Goal: Transaction & Acquisition: Purchase product/service

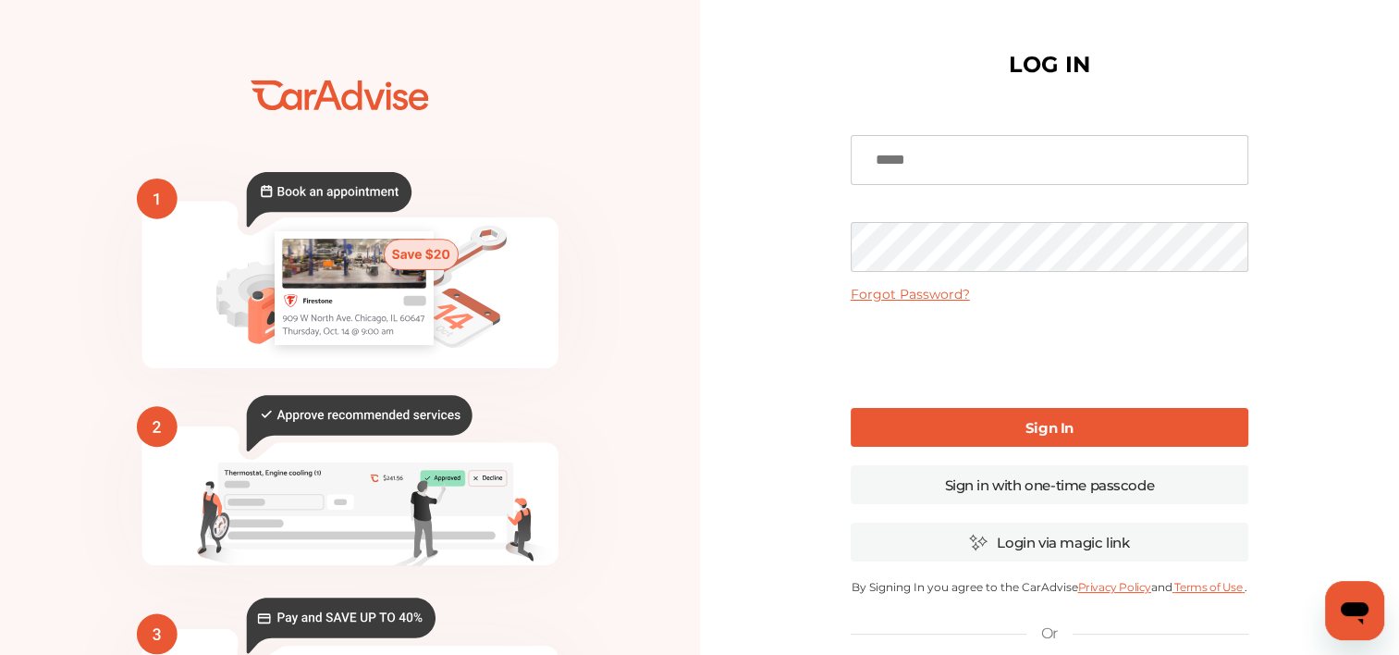
click at [915, 163] on input at bounding box center [1050, 160] width 398 height 50
type input "**********"
click at [922, 300] on link "Forgot Password?" at bounding box center [910, 294] width 119 height 17
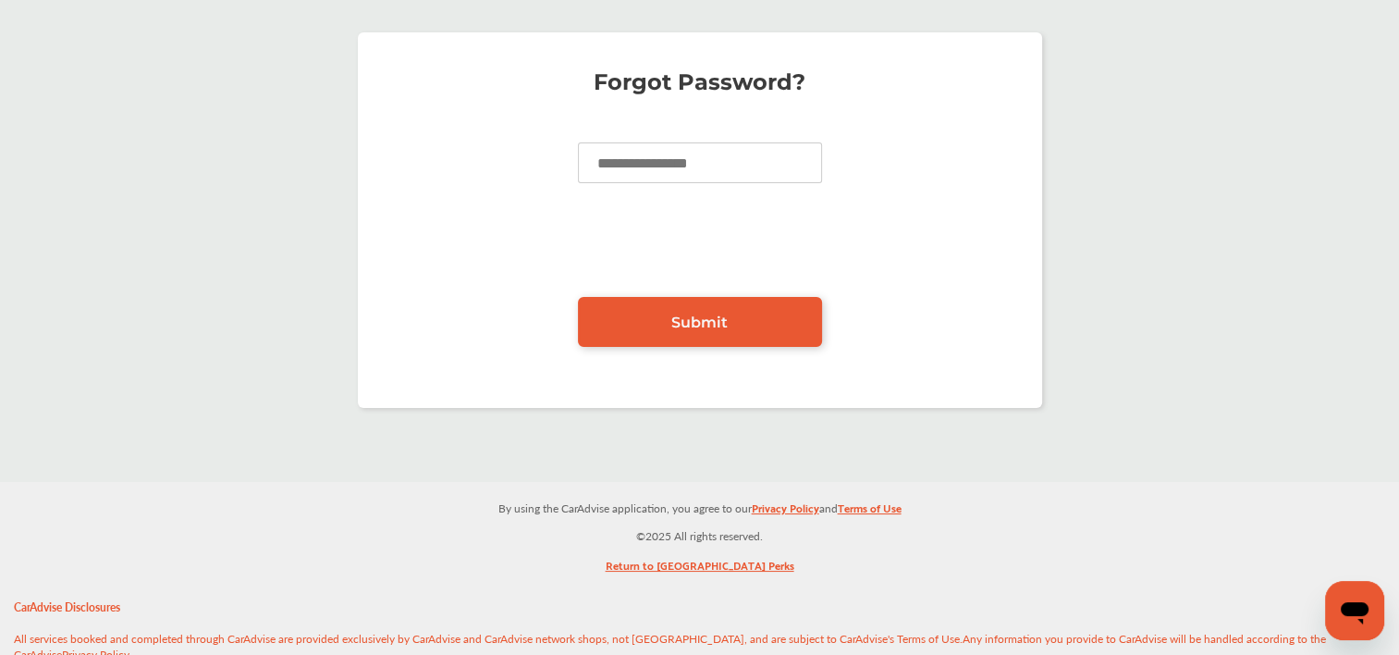
click at [699, 168] on input at bounding box center [700, 162] width 244 height 41
type input "**********"
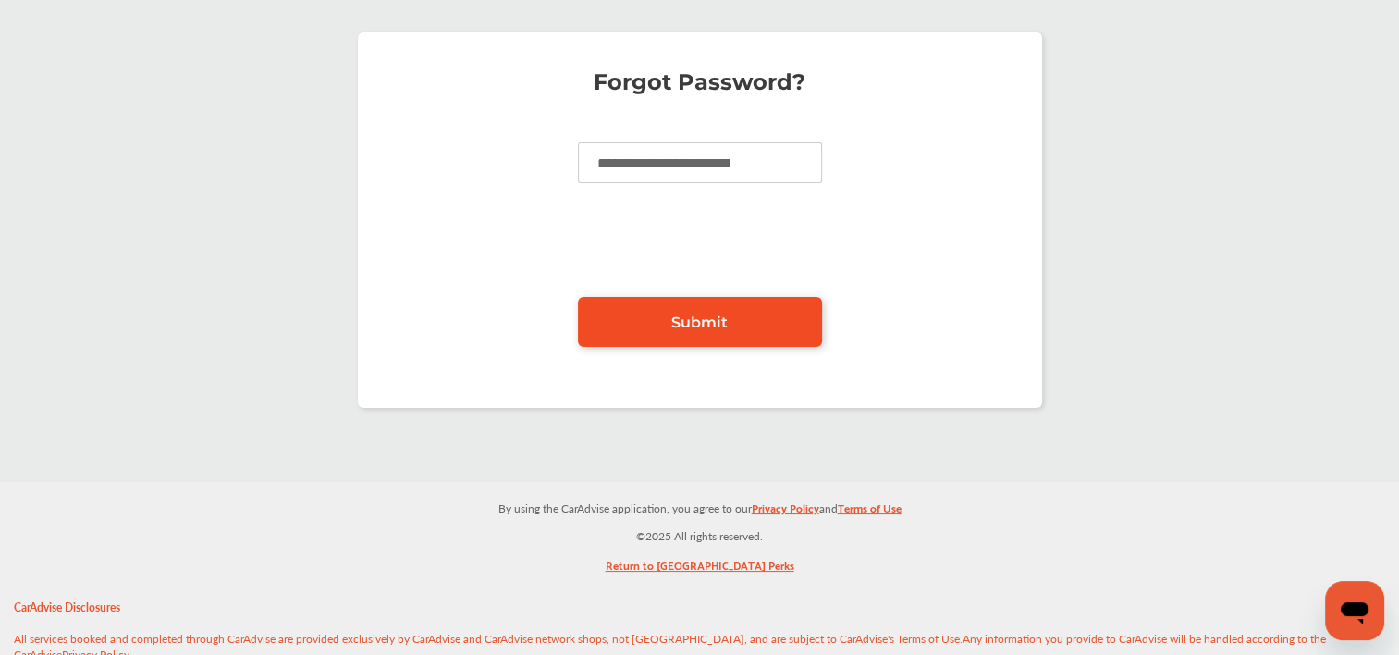
click at [703, 331] on link "Submit" at bounding box center [700, 322] width 244 height 50
click at [728, 339] on link "Submit" at bounding box center [700, 322] width 244 height 50
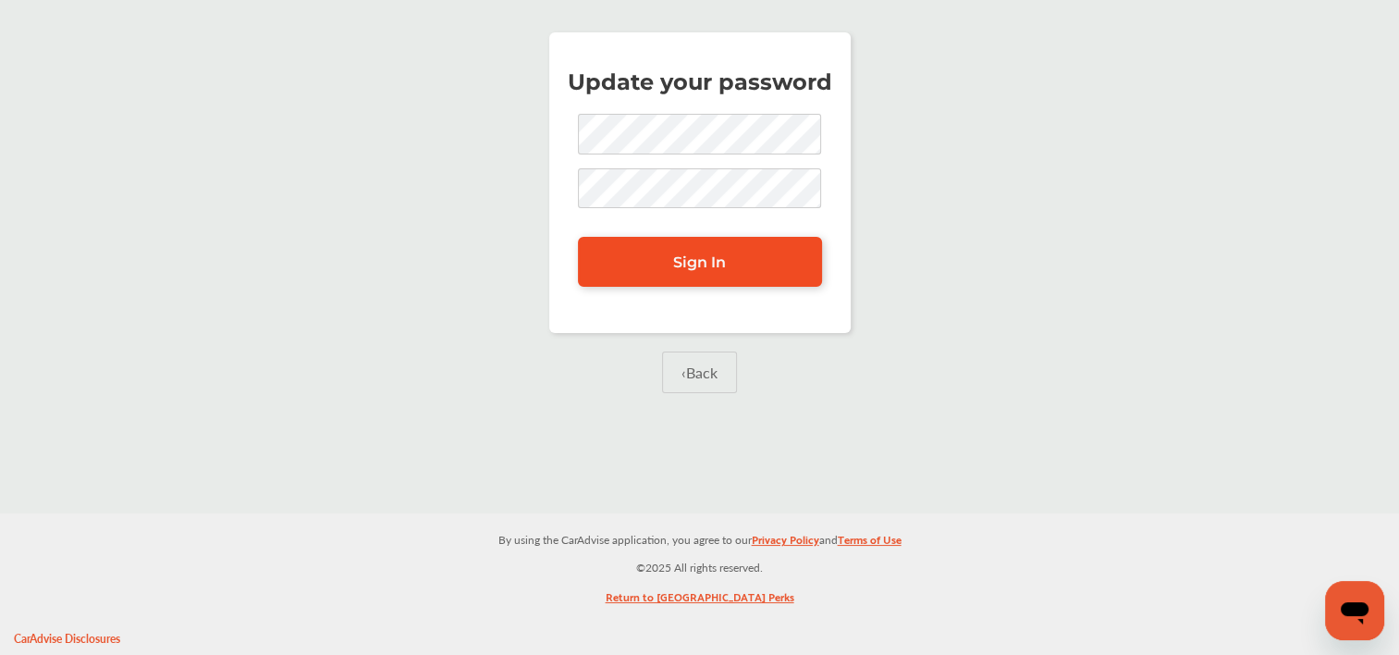
click at [728, 271] on link "Sign In" at bounding box center [700, 262] width 244 height 50
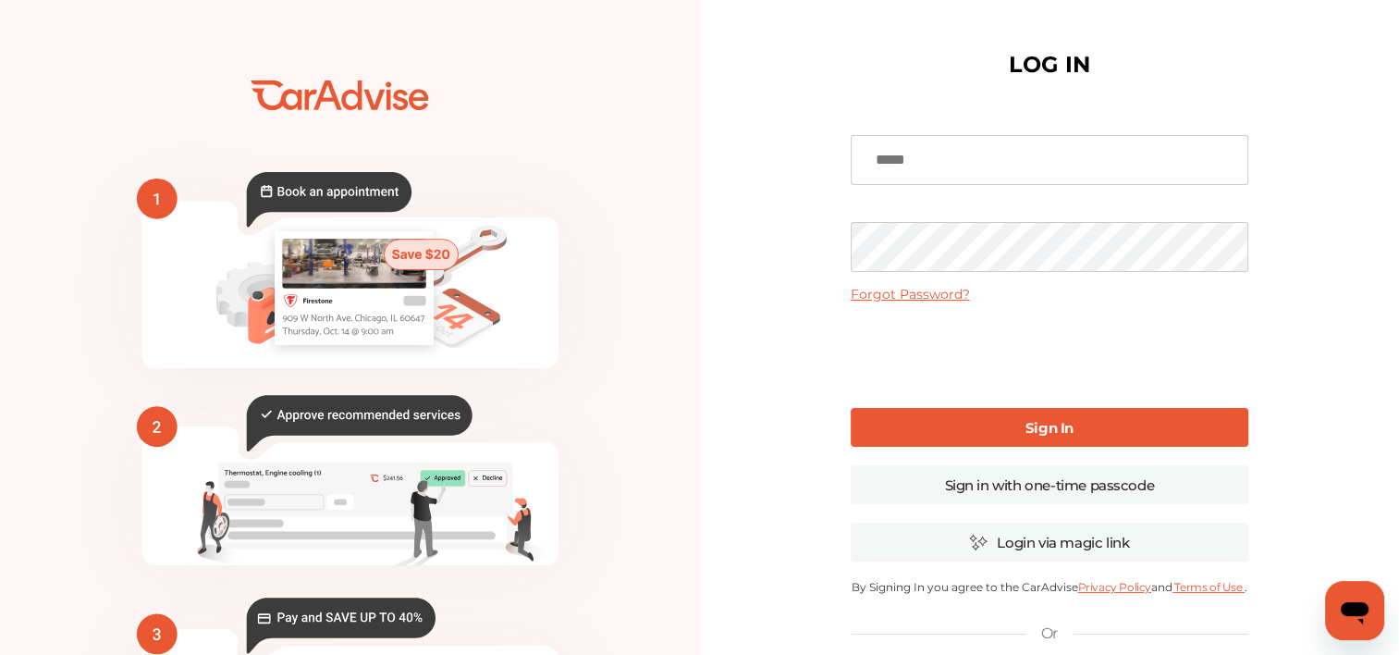
click at [945, 166] on input at bounding box center [1050, 160] width 398 height 50
type input "**********"
click at [1053, 436] on link "Sign In" at bounding box center [1050, 427] width 398 height 39
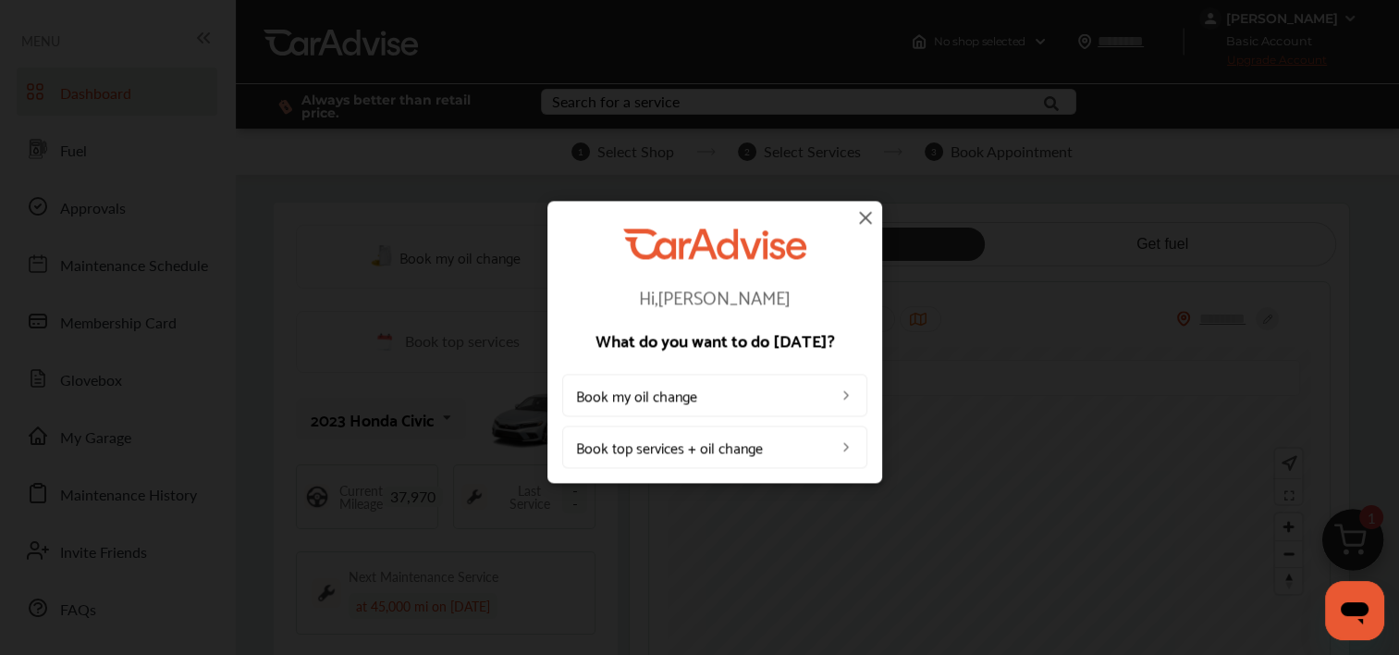
click at [869, 225] on img at bounding box center [866, 217] width 22 height 22
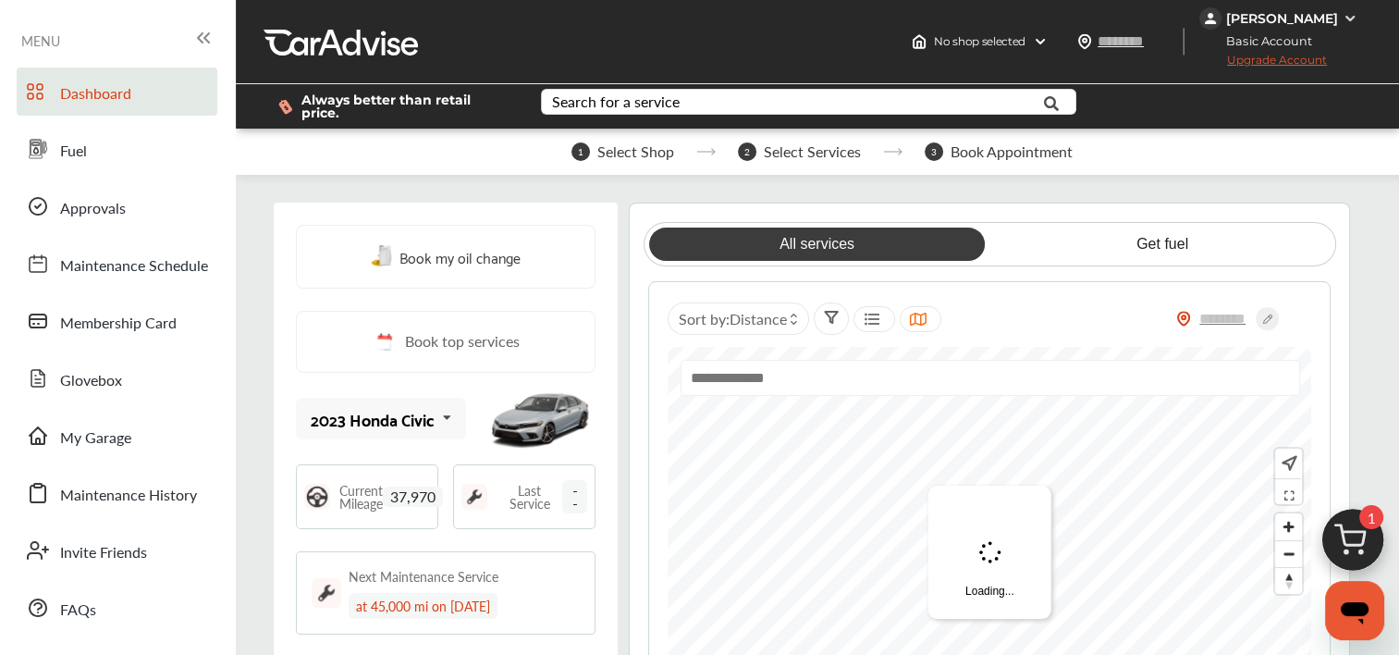
click at [447, 407] on icon at bounding box center [446, 418] width 31 height 40
click at [447, 407] on icon at bounding box center [442, 418] width 31 height 40
click at [124, 157] on link "Fuel" at bounding box center [117, 149] width 201 height 48
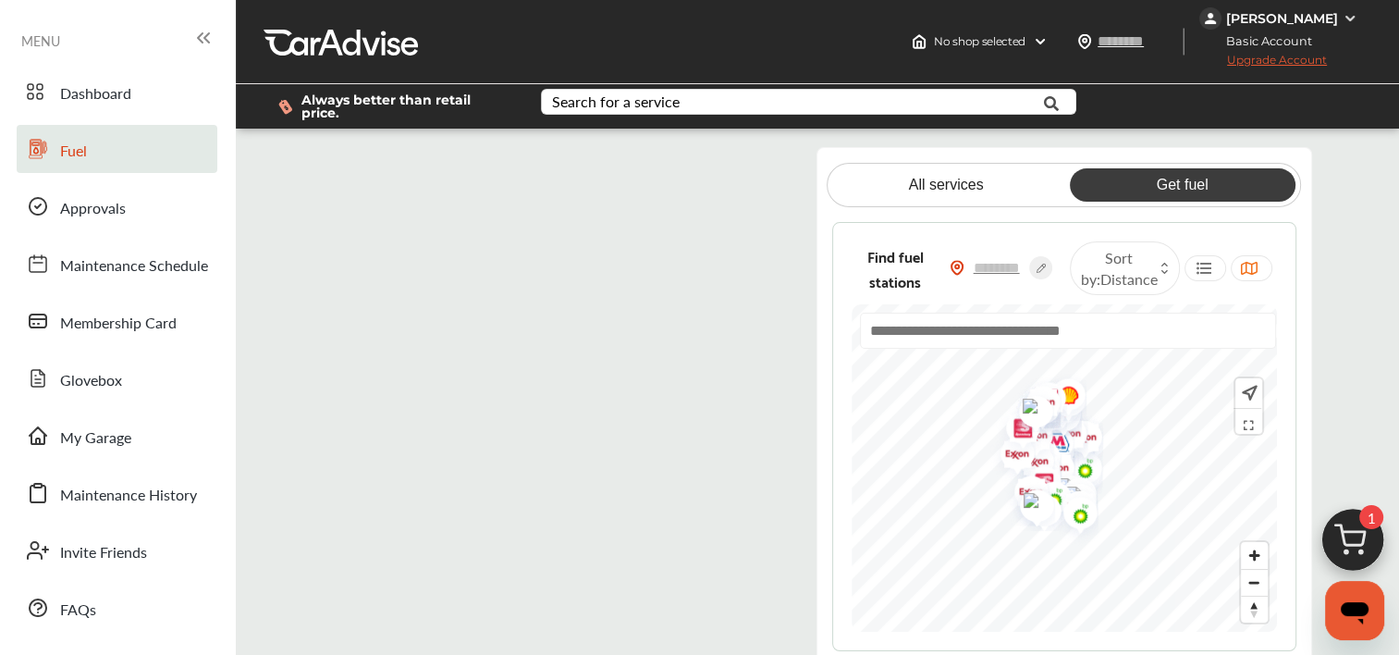
click at [707, 161] on flutter-view at bounding box center [555, 405] width 464 height 517
click at [1004, 322] on input "text" at bounding box center [1068, 331] width 416 height 36
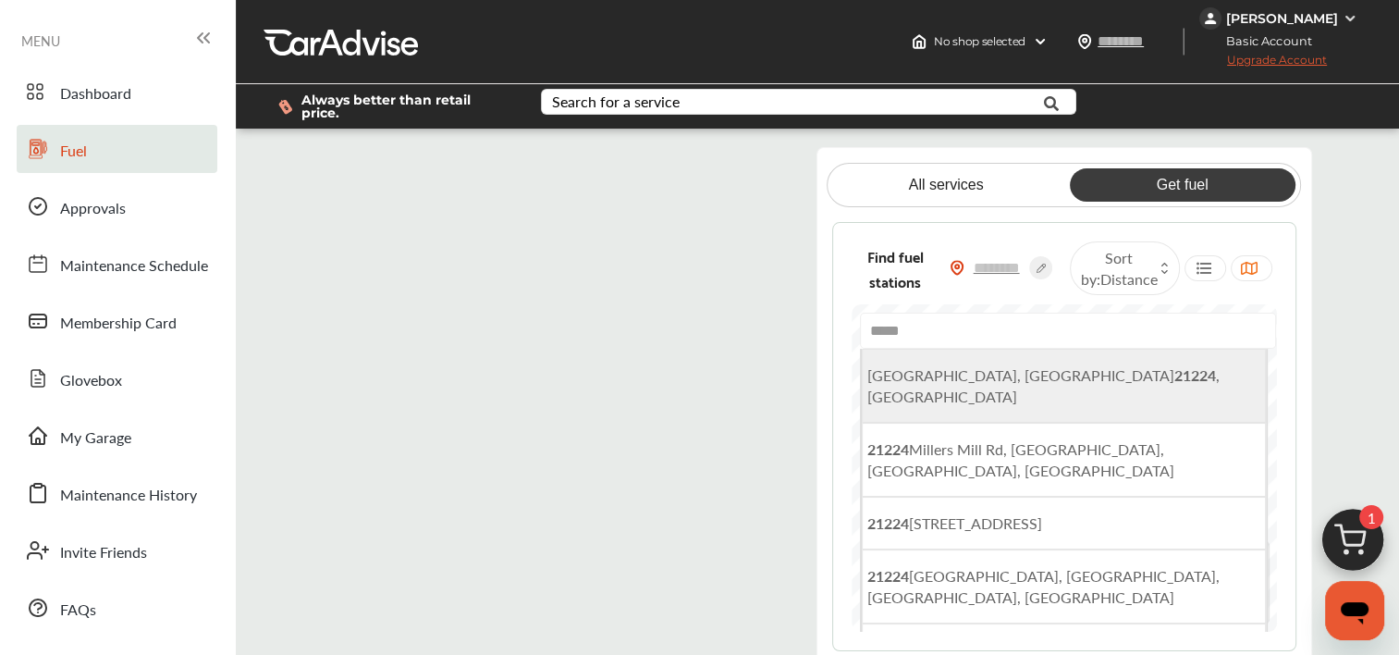
click at [1175, 364] on b "21224" at bounding box center [1196, 374] width 42 height 21
type input "**********"
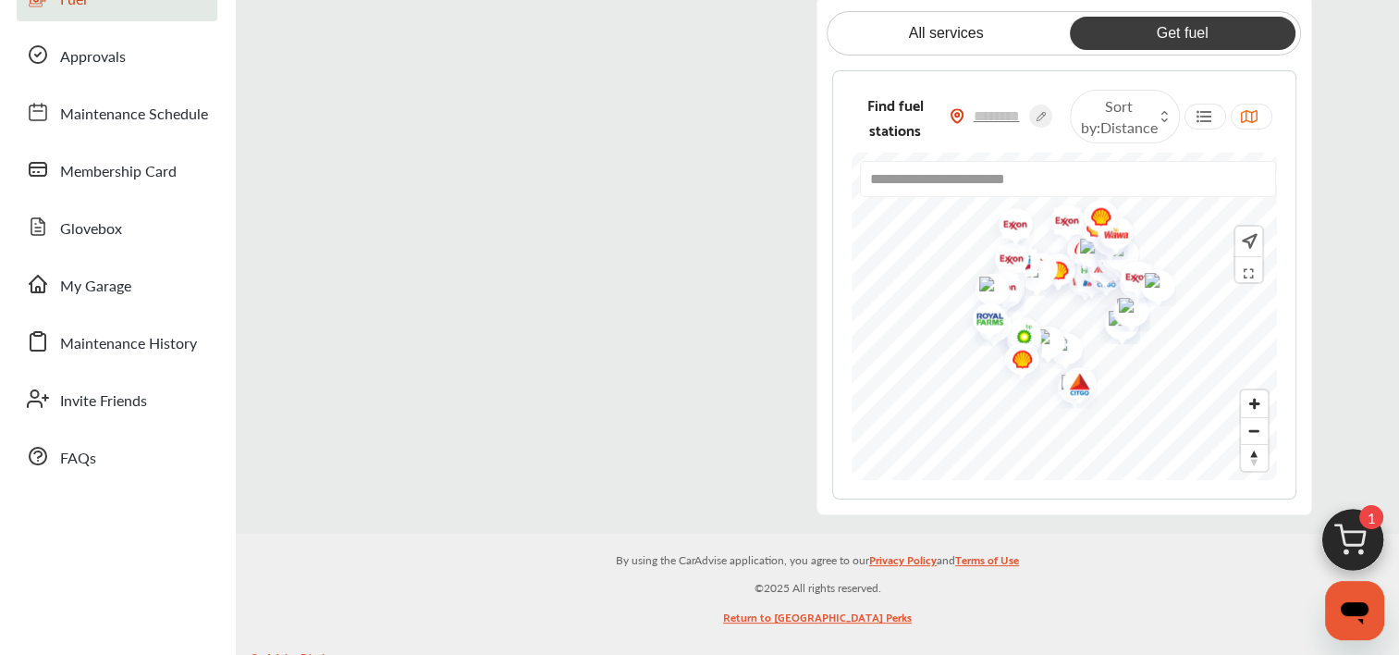
scroll to position [121, 0]
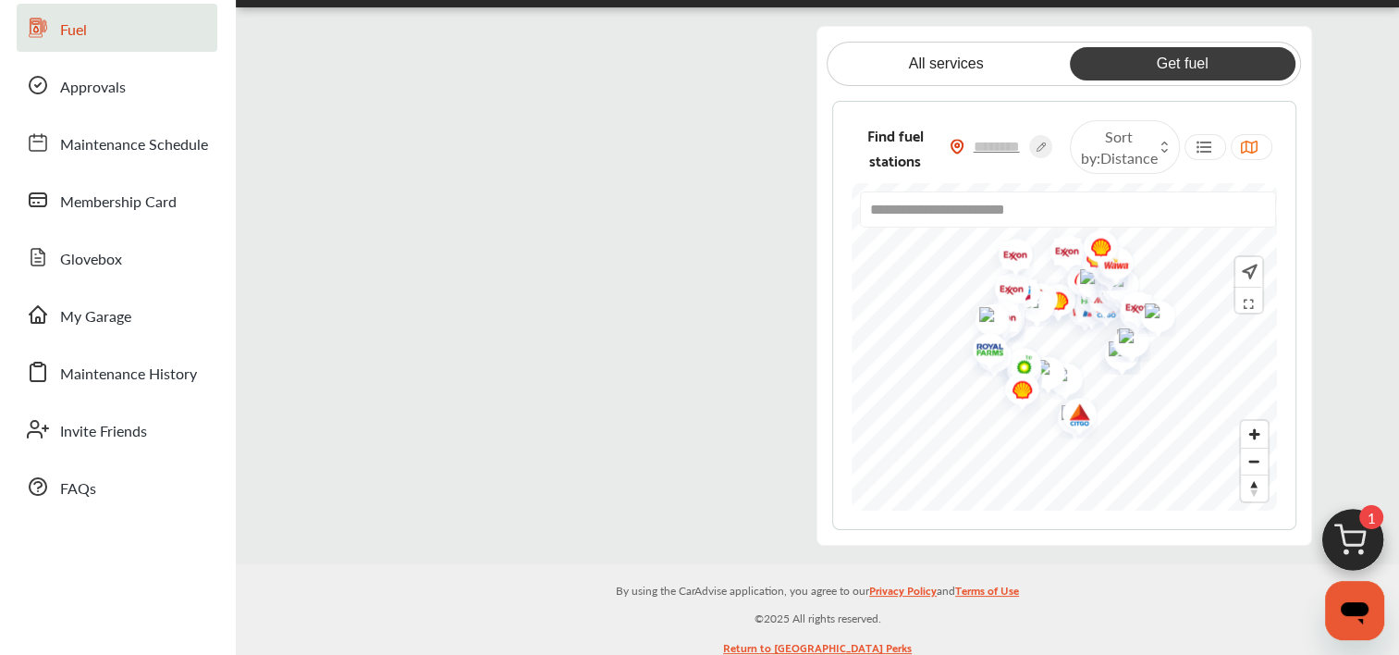
click at [1248, 294] on icon at bounding box center [1248, 300] width 19 height 15
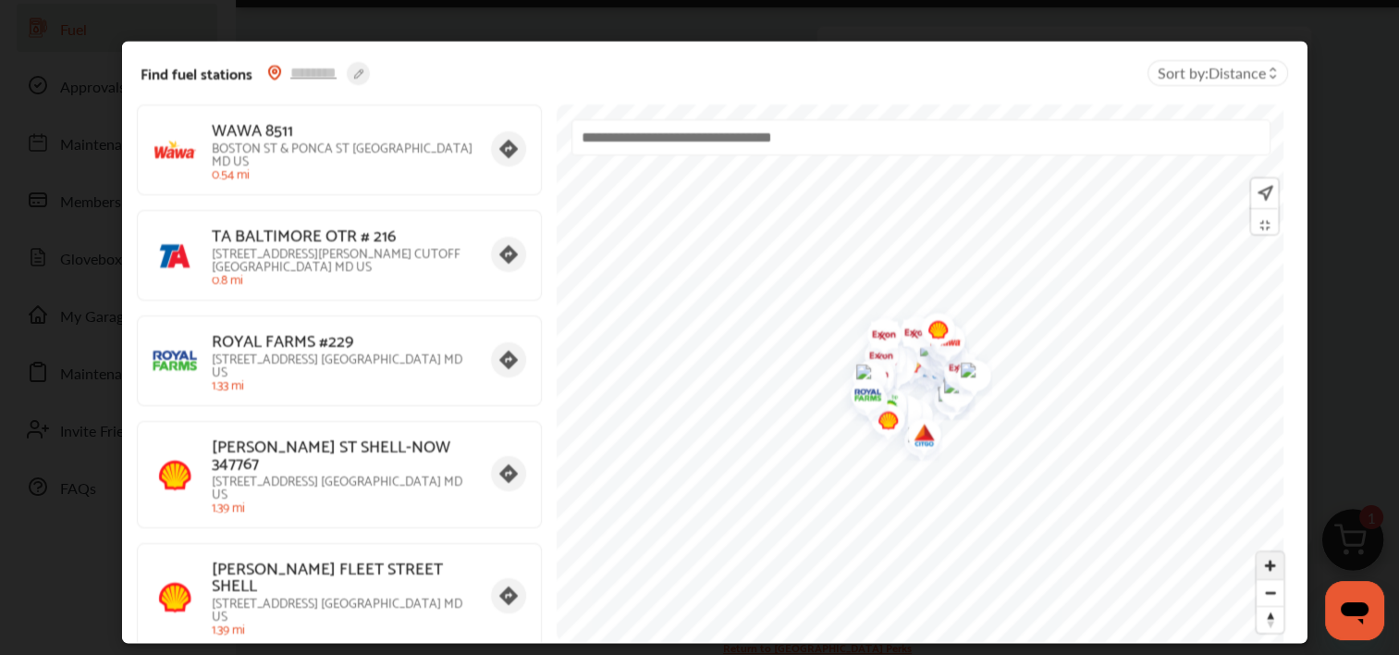
click at [1264, 569] on span "Zoom in" at bounding box center [1270, 565] width 27 height 27
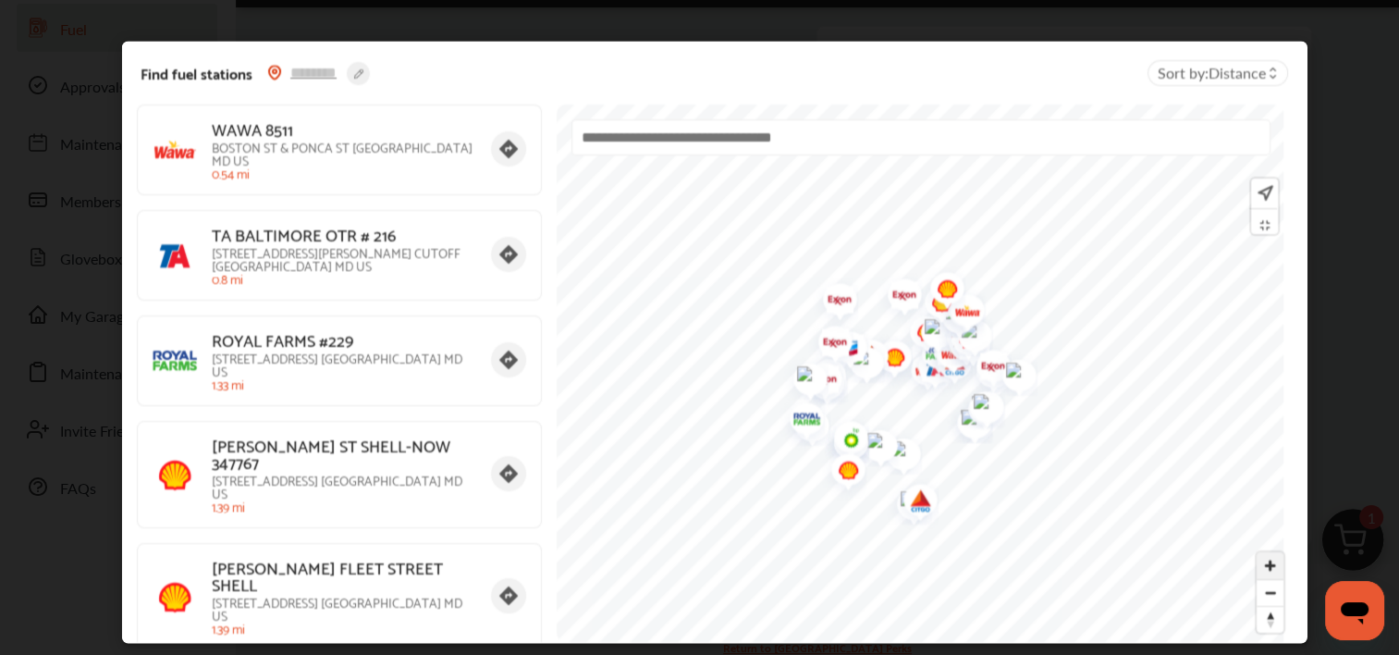
click at [1264, 569] on span "Zoom in" at bounding box center [1270, 565] width 27 height 27
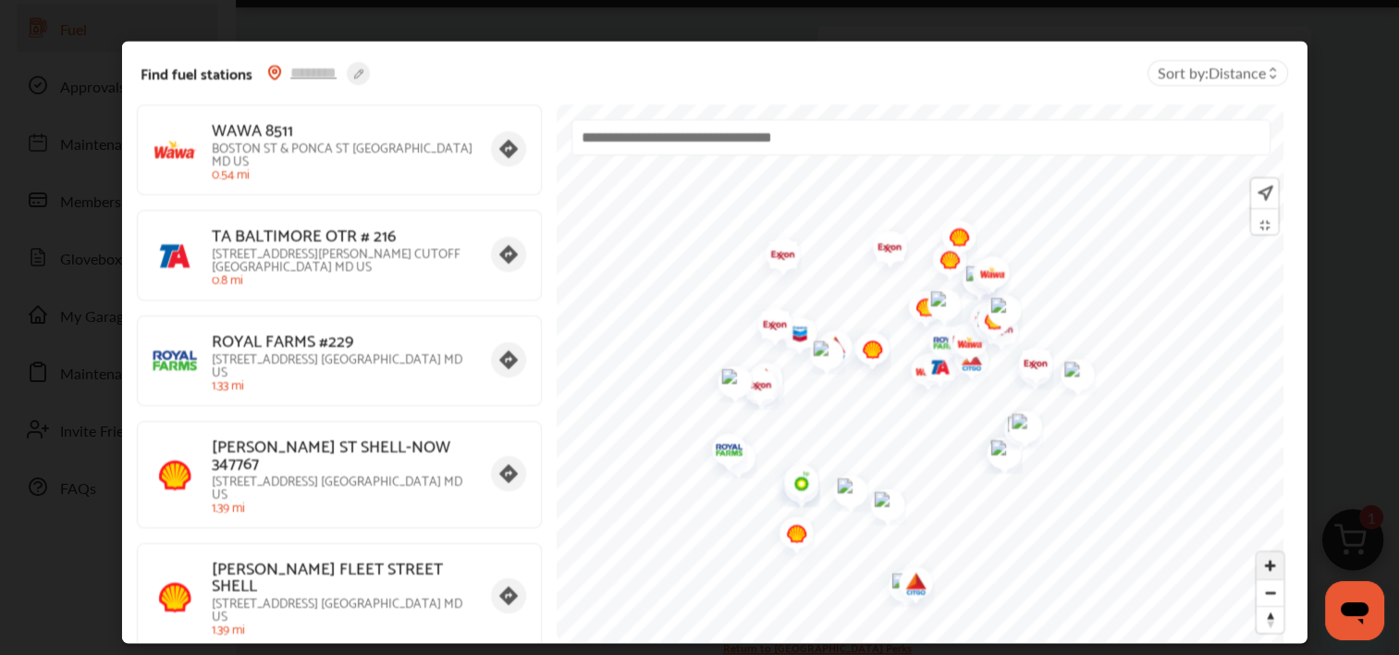
click at [1264, 569] on span "Zoom in" at bounding box center [1270, 565] width 27 height 27
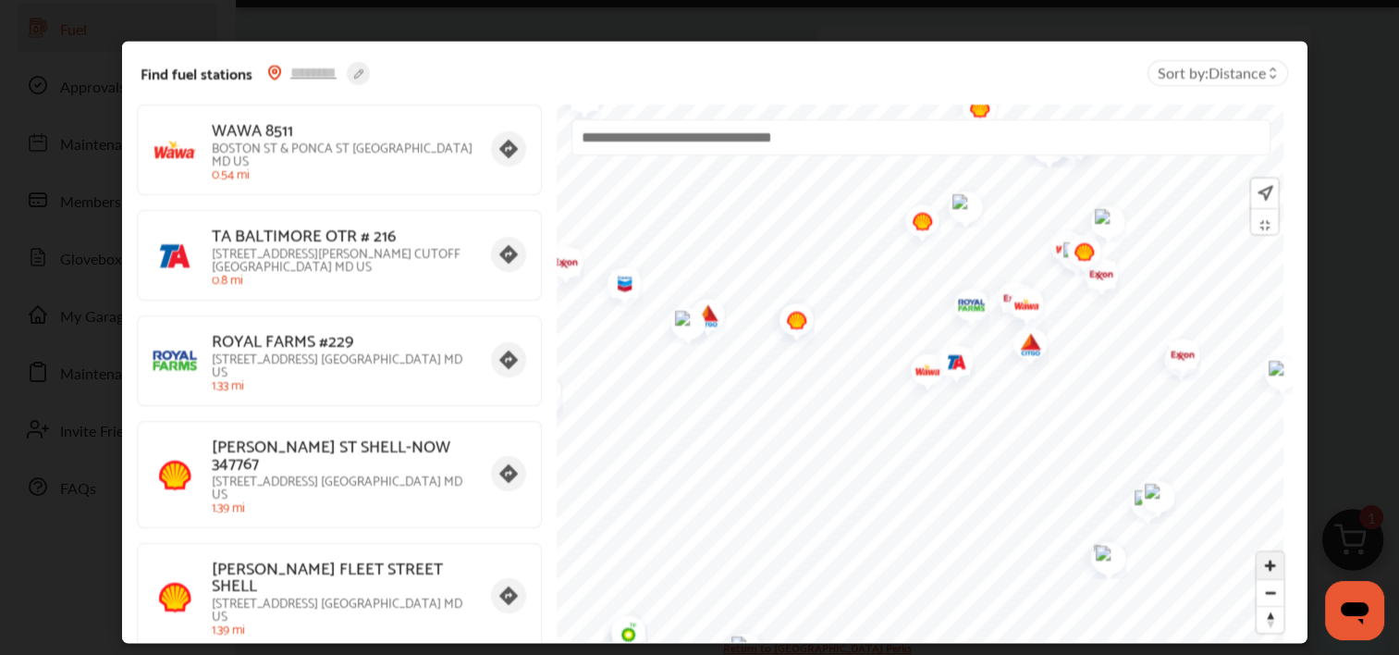
click at [1264, 569] on span "Zoom in" at bounding box center [1270, 565] width 27 height 27
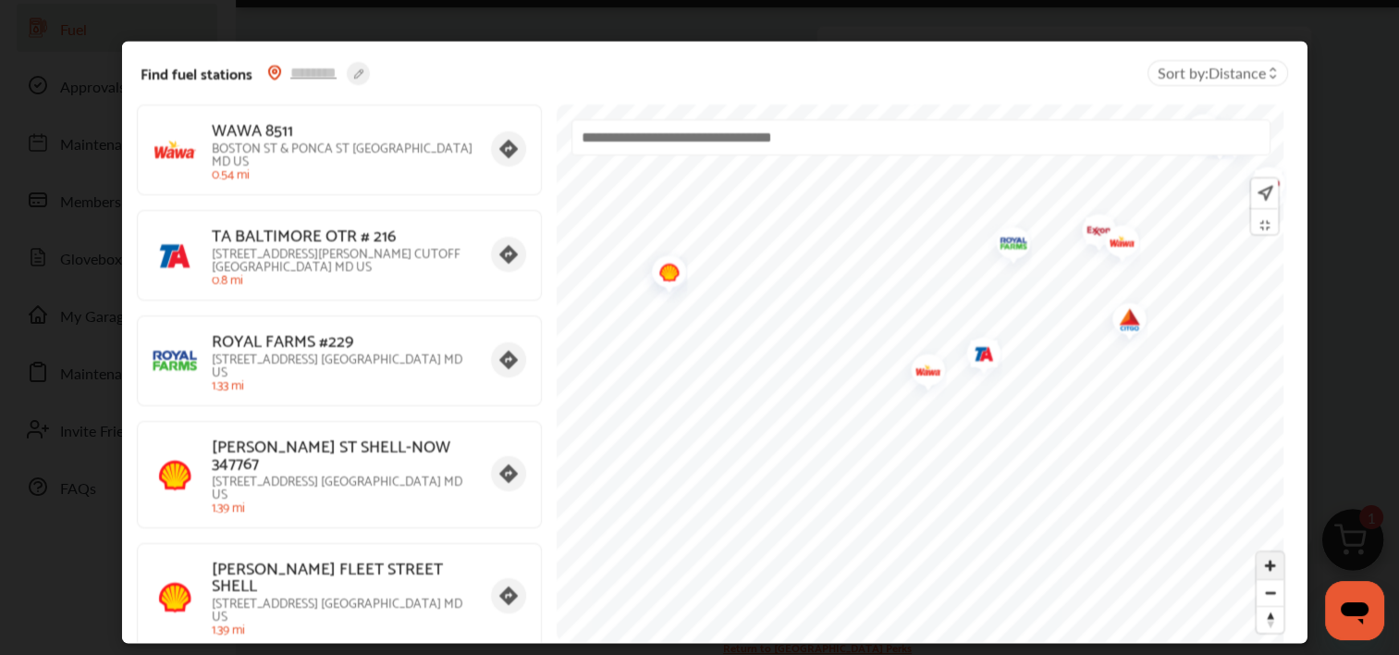
click at [1264, 569] on span "Zoom in" at bounding box center [1270, 565] width 27 height 27
click at [941, 314] on img "Map marker" at bounding box center [939, 312] width 49 height 58
click at [1258, 601] on span "Zoom out" at bounding box center [1270, 593] width 27 height 26
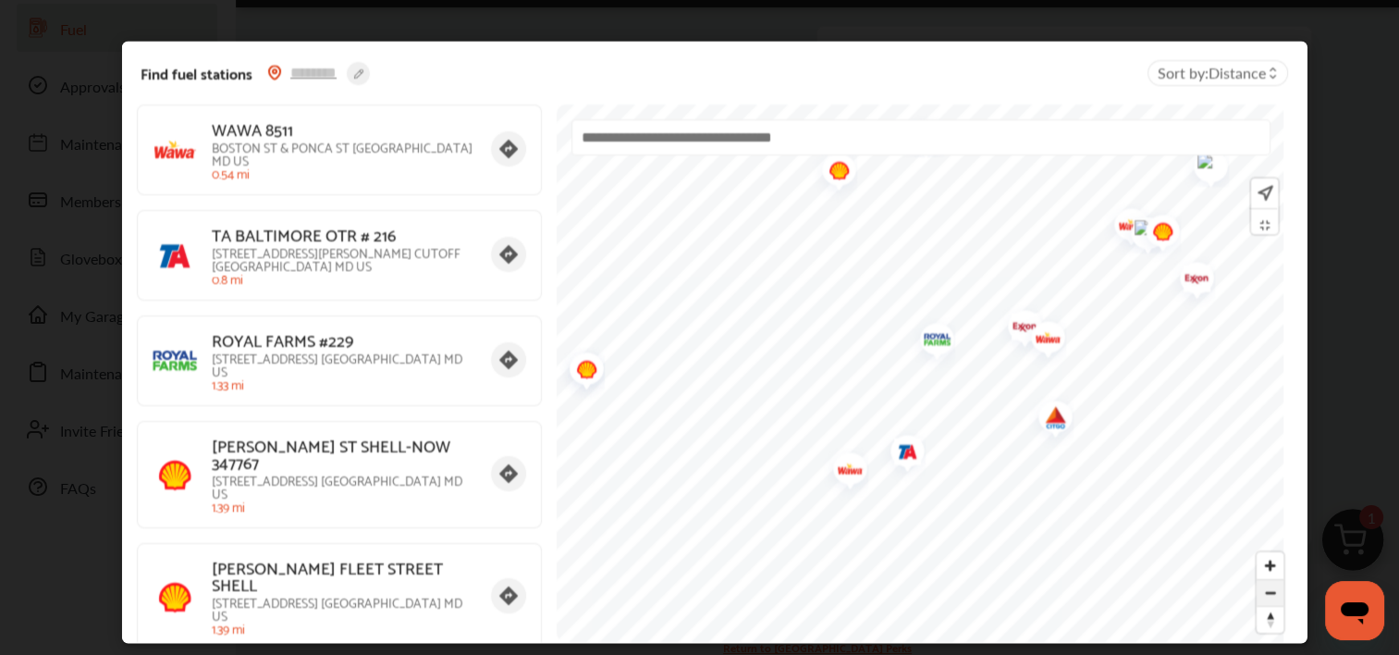
click at [1258, 601] on span "Zoom out" at bounding box center [1270, 593] width 27 height 26
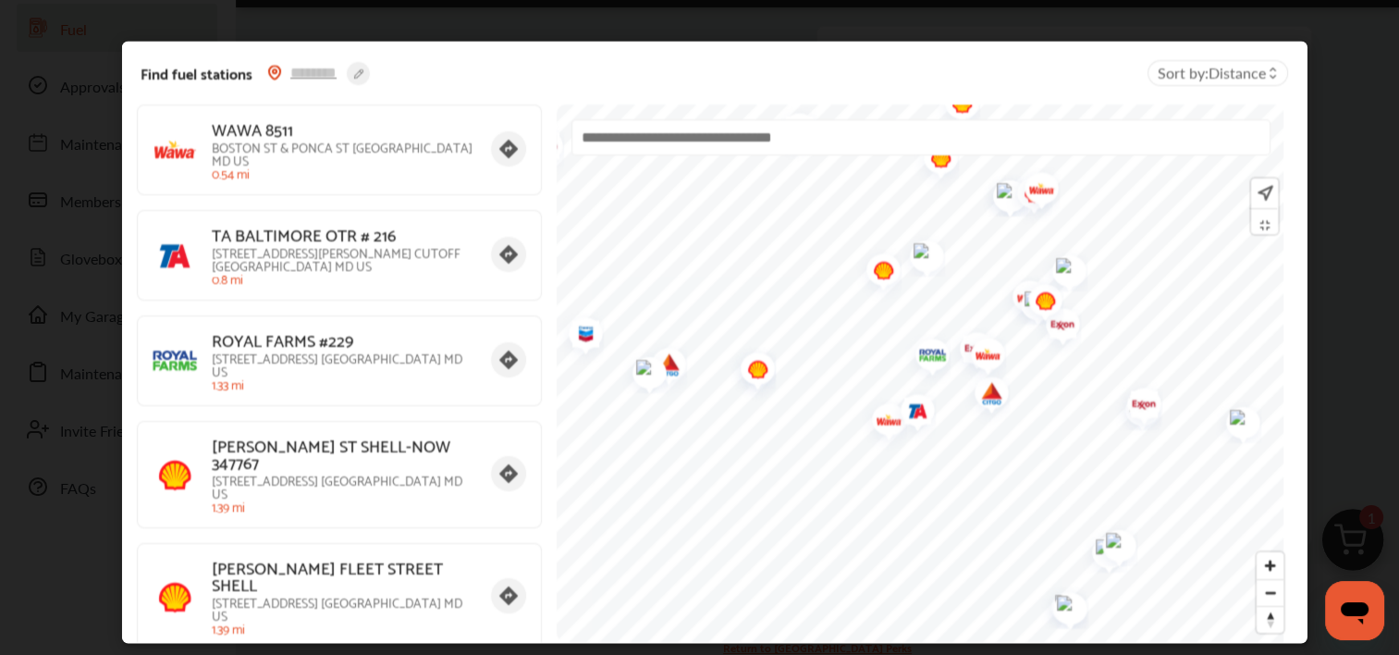
click at [1366, 335] on div "Find fuel stations Sort by : Distance WAWA 8511 BOSTON ST & PONCA ST BALTIMORE …" at bounding box center [714, 342] width 1429 height 684
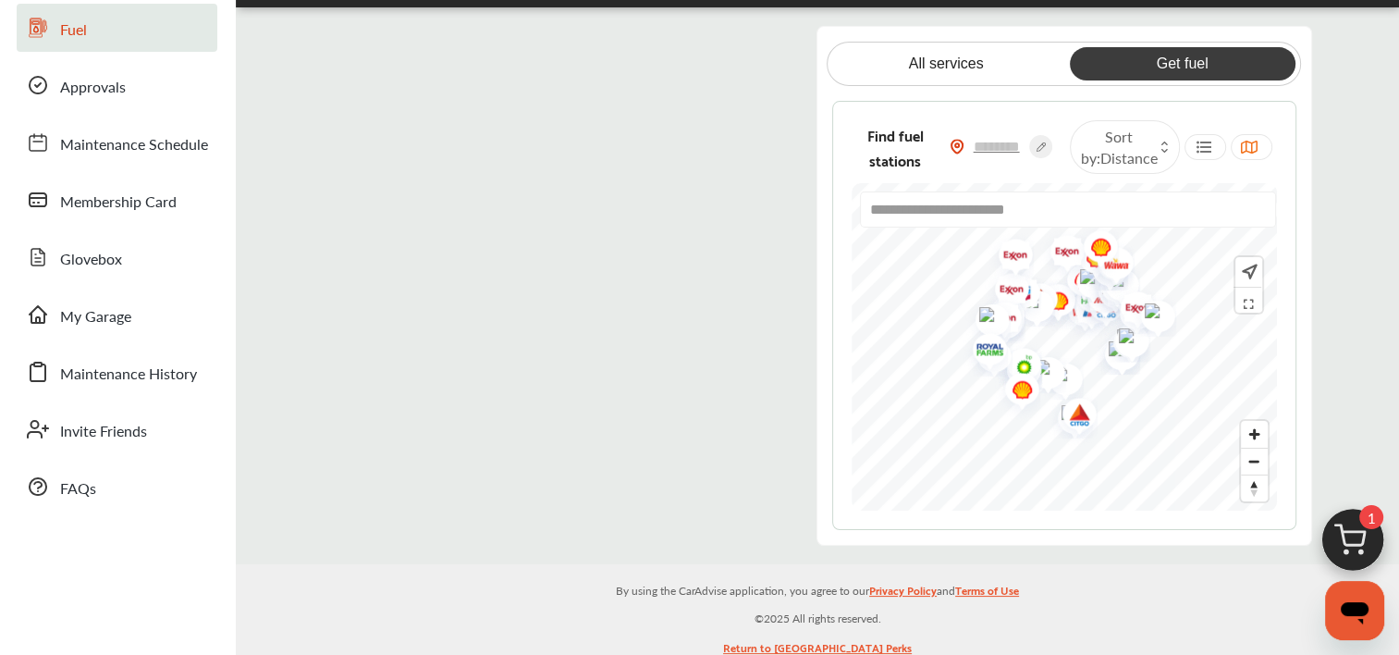
click at [346, 40] on flutter-view at bounding box center [555, 284] width 464 height 517
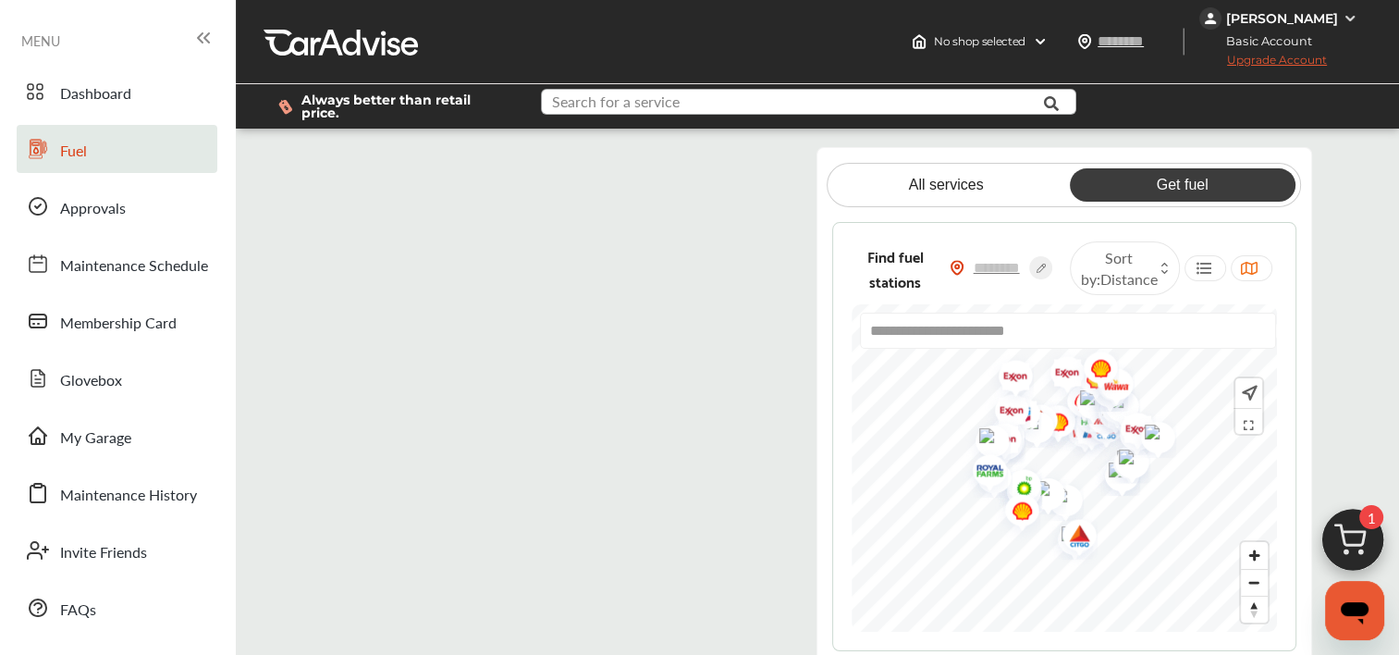
click at [694, 100] on input "text" at bounding box center [792, 104] width 499 height 29
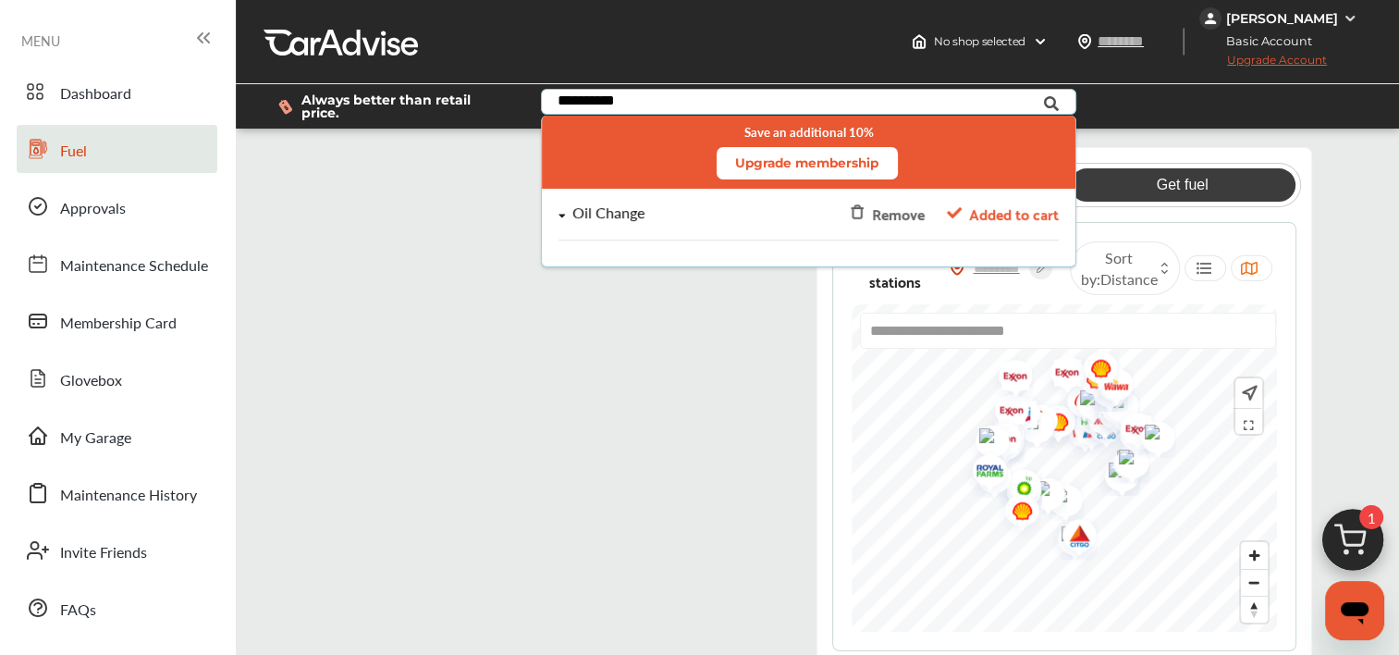
type input "**********"
click at [613, 218] on div "Oil Change" at bounding box center [608, 213] width 72 height 16
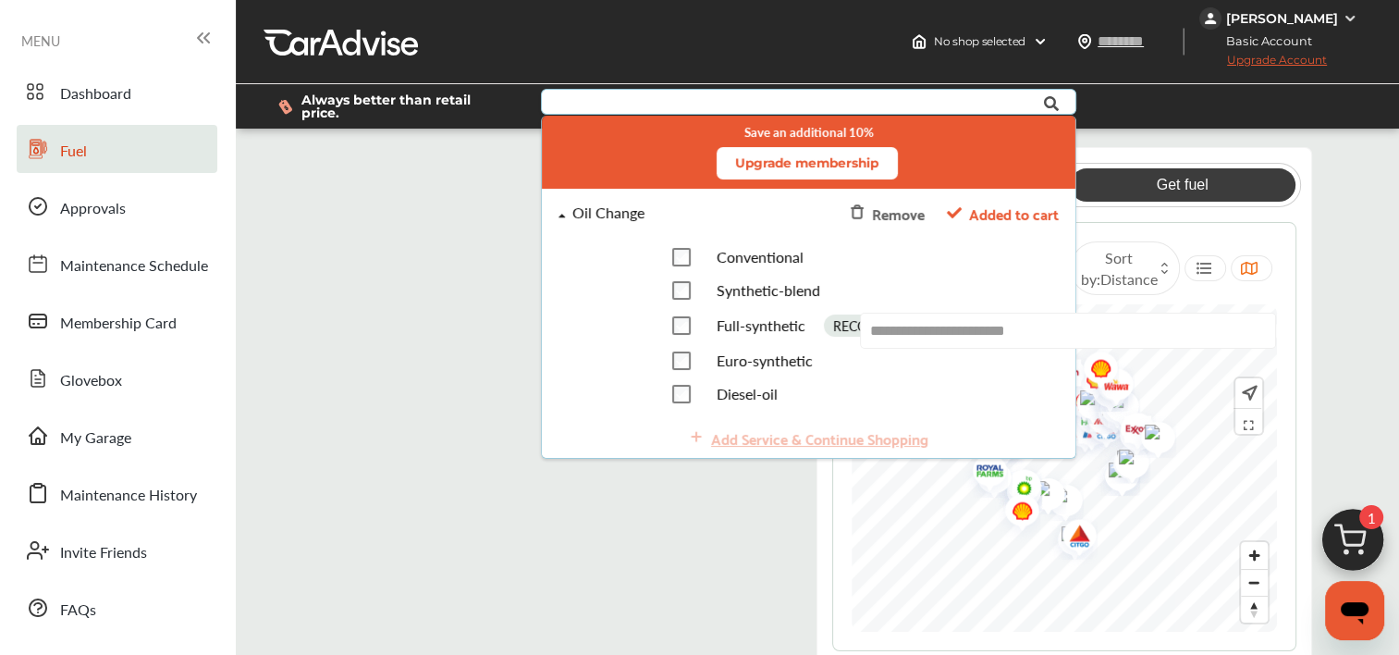
click at [1017, 218] on span "Added to cart" at bounding box center [1013, 213] width 90 height 25
click at [1354, 541] on img at bounding box center [1353, 544] width 89 height 89
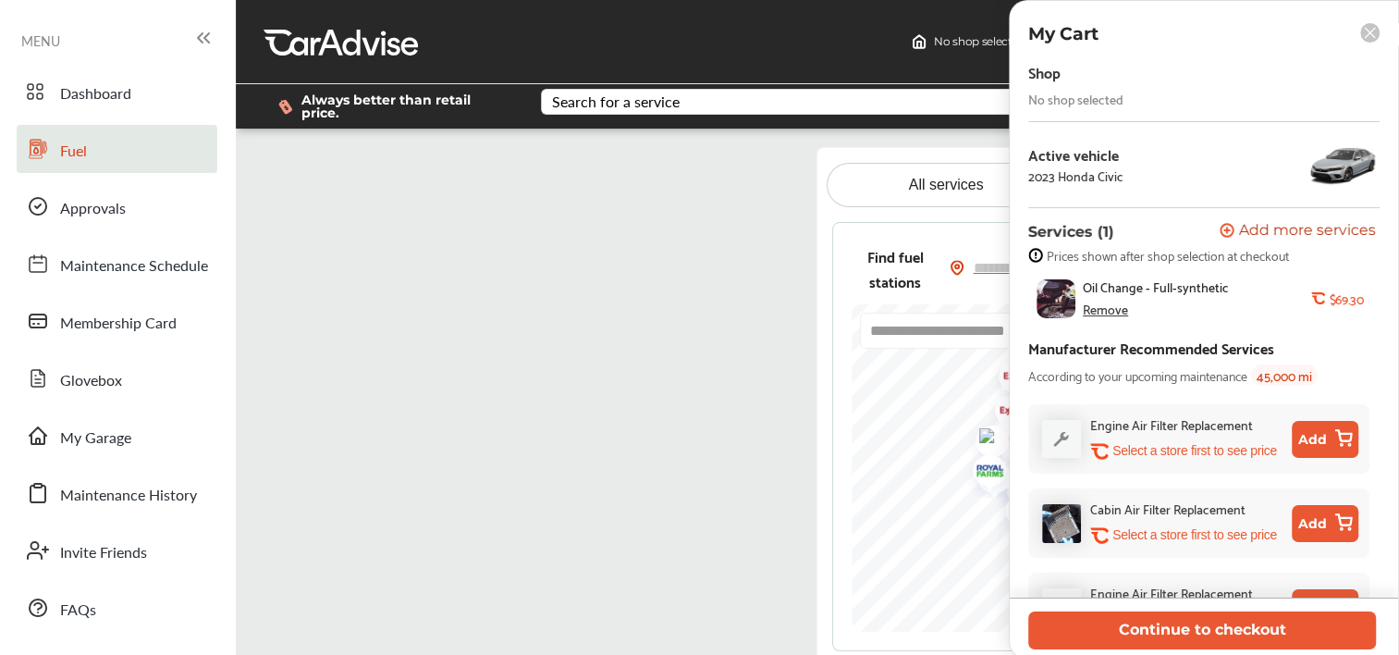
click at [1086, 106] on div "No shop selected" at bounding box center [1076, 99] width 95 height 15
click at [1376, 31] on rect at bounding box center [1370, 32] width 19 height 19
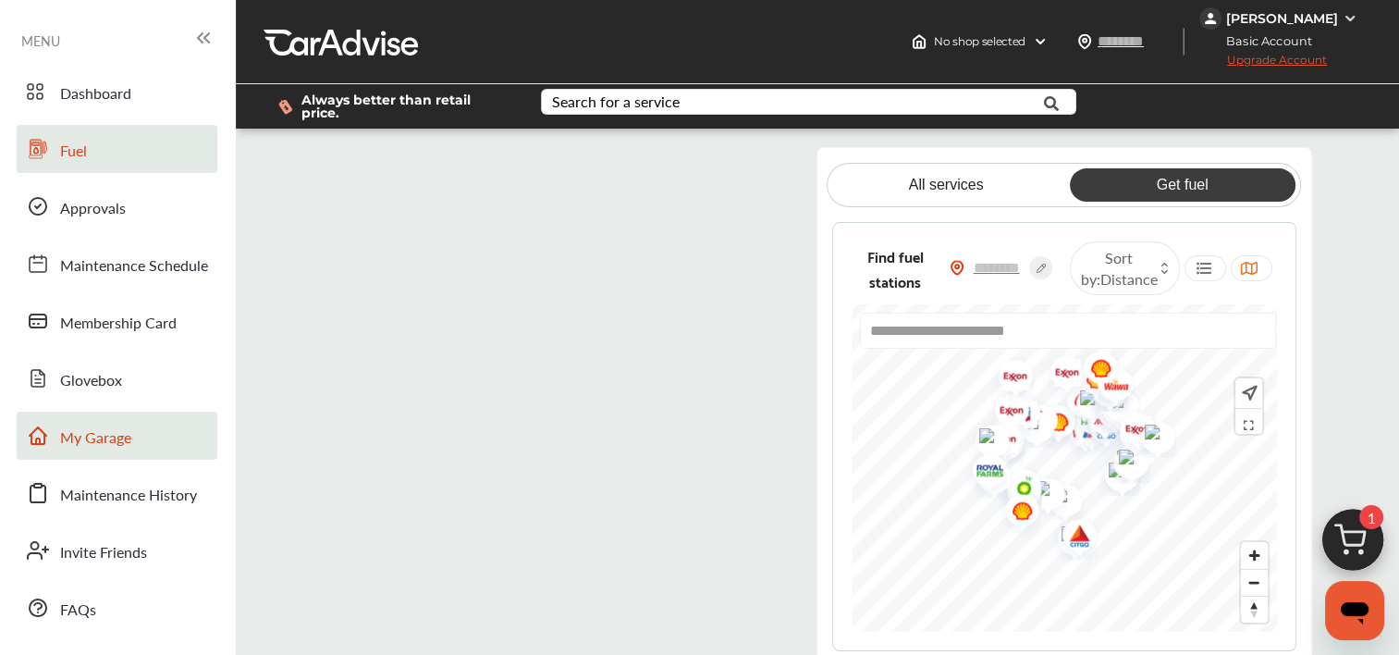
click at [104, 436] on span "My Garage" at bounding box center [95, 438] width 71 height 24
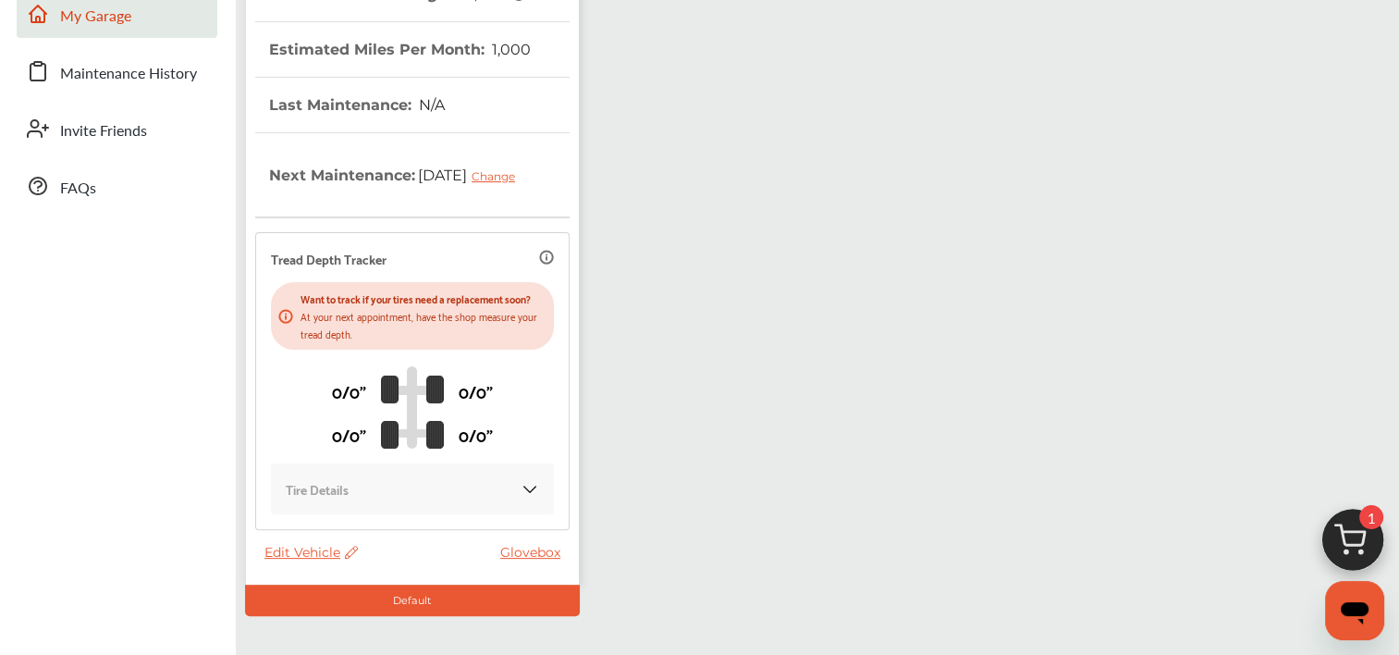
scroll to position [425, 0]
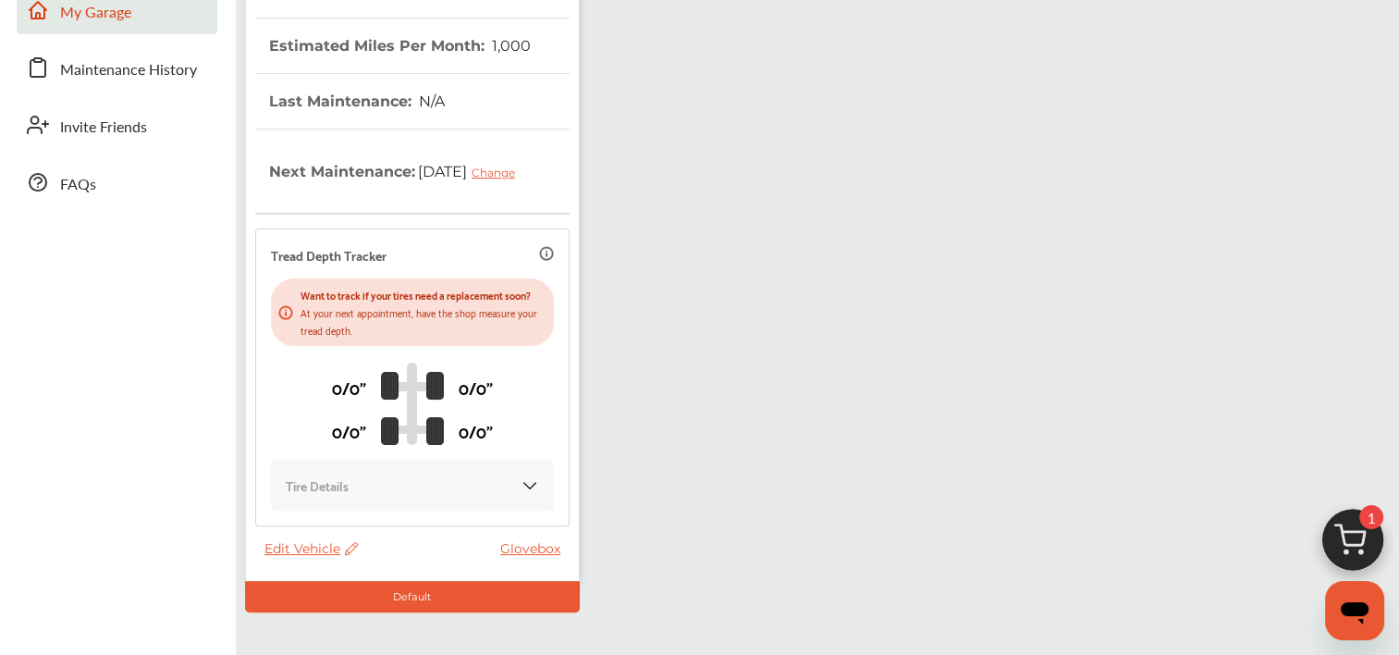
click at [304, 557] on span "Edit Vehicle" at bounding box center [311, 548] width 93 height 17
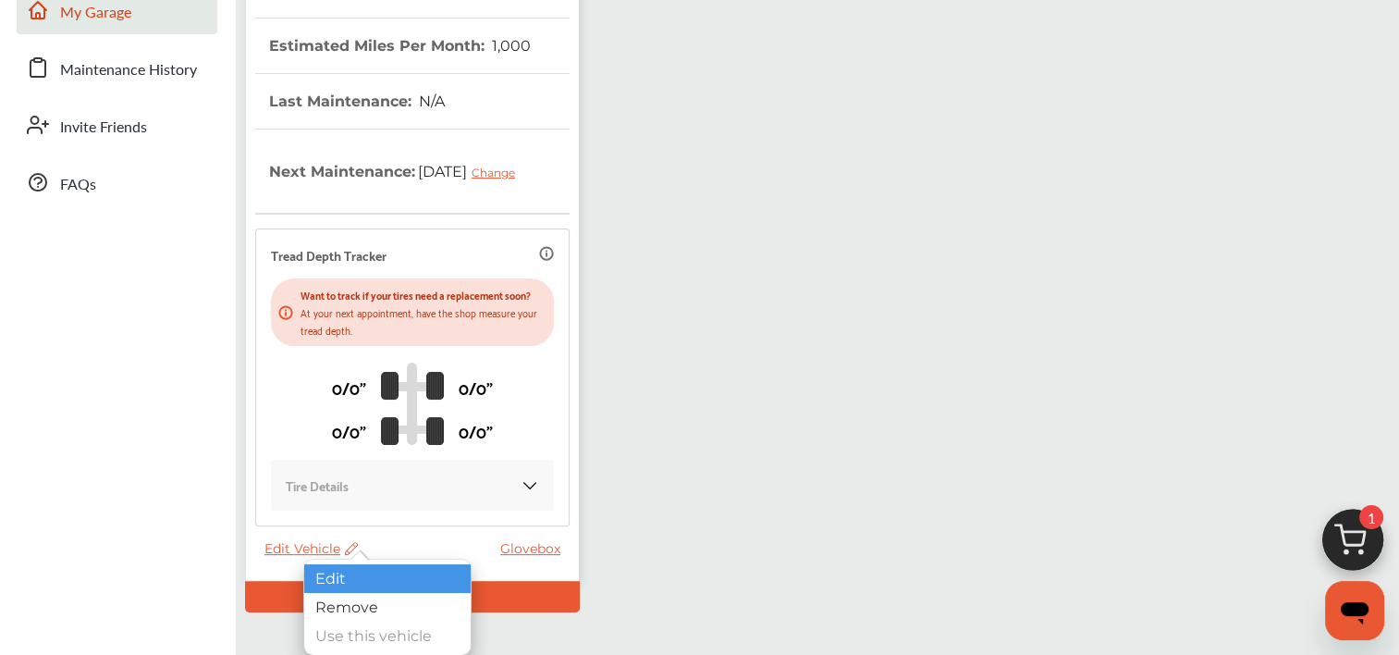
click at [353, 590] on div "Edit" at bounding box center [387, 578] width 166 height 29
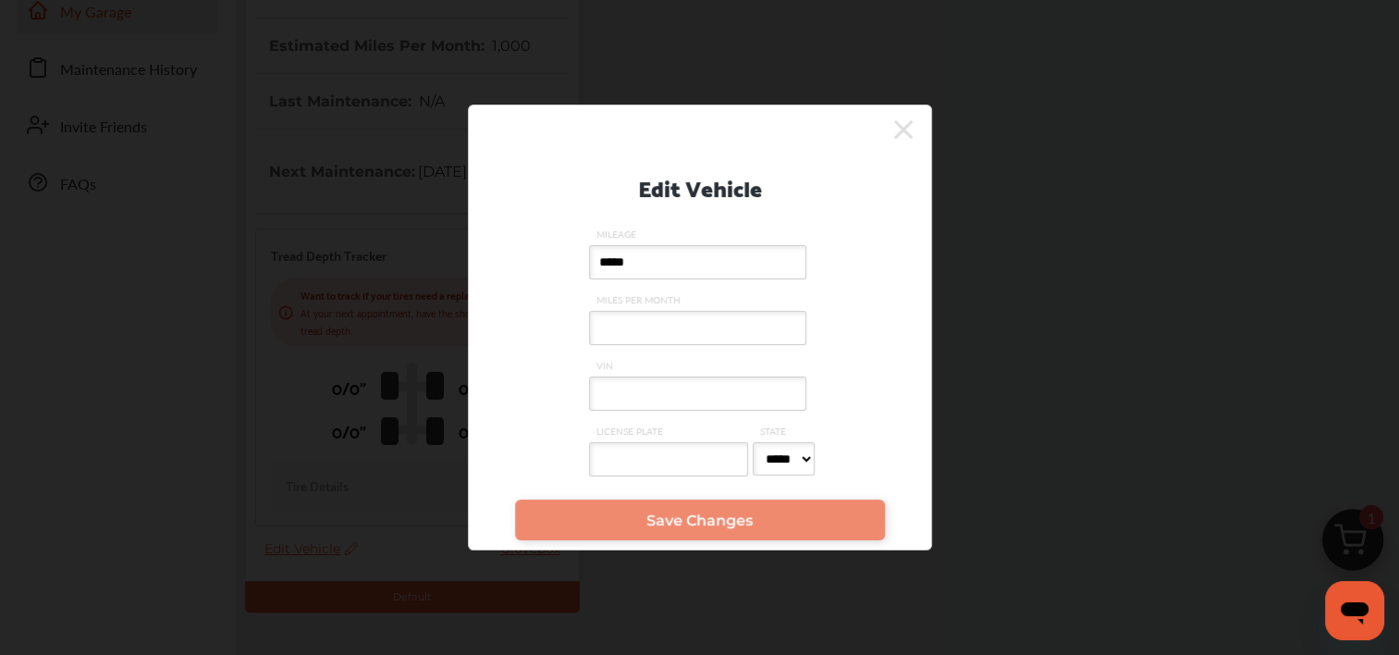
click at [910, 123] on icon at bounding box center [903, 130] width 18 height 30
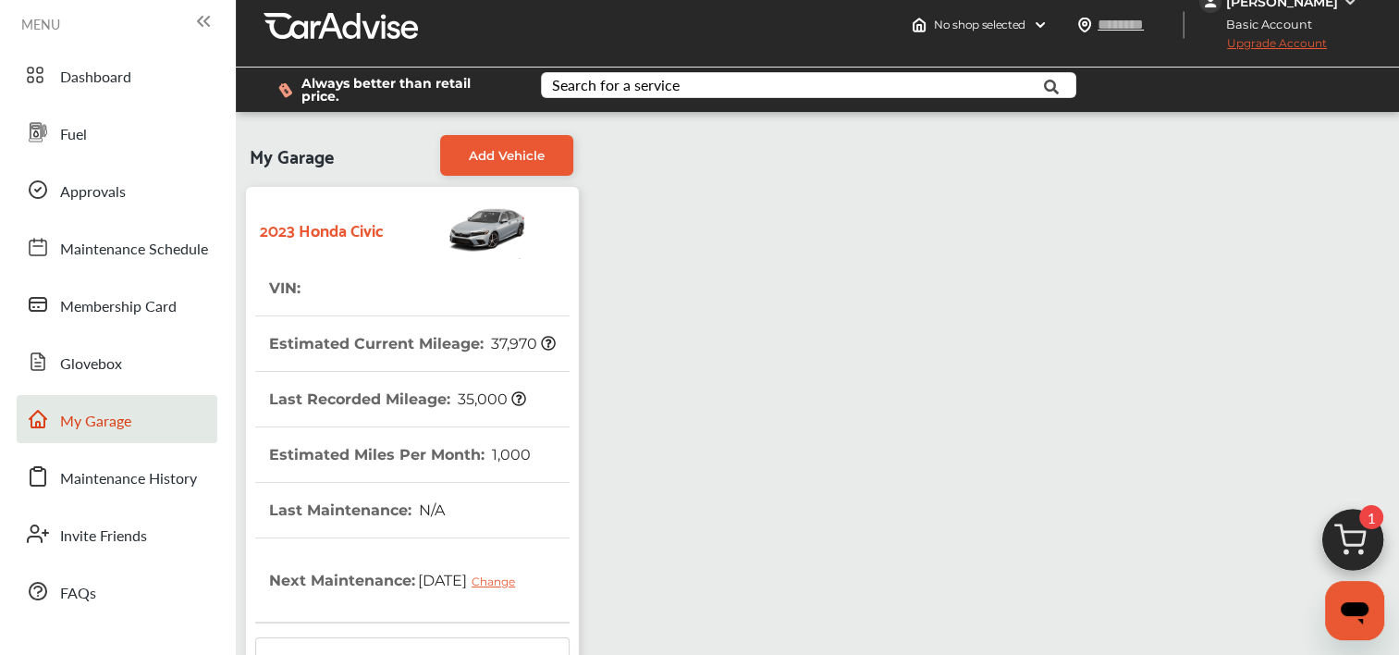
scroll to position [0, 0]
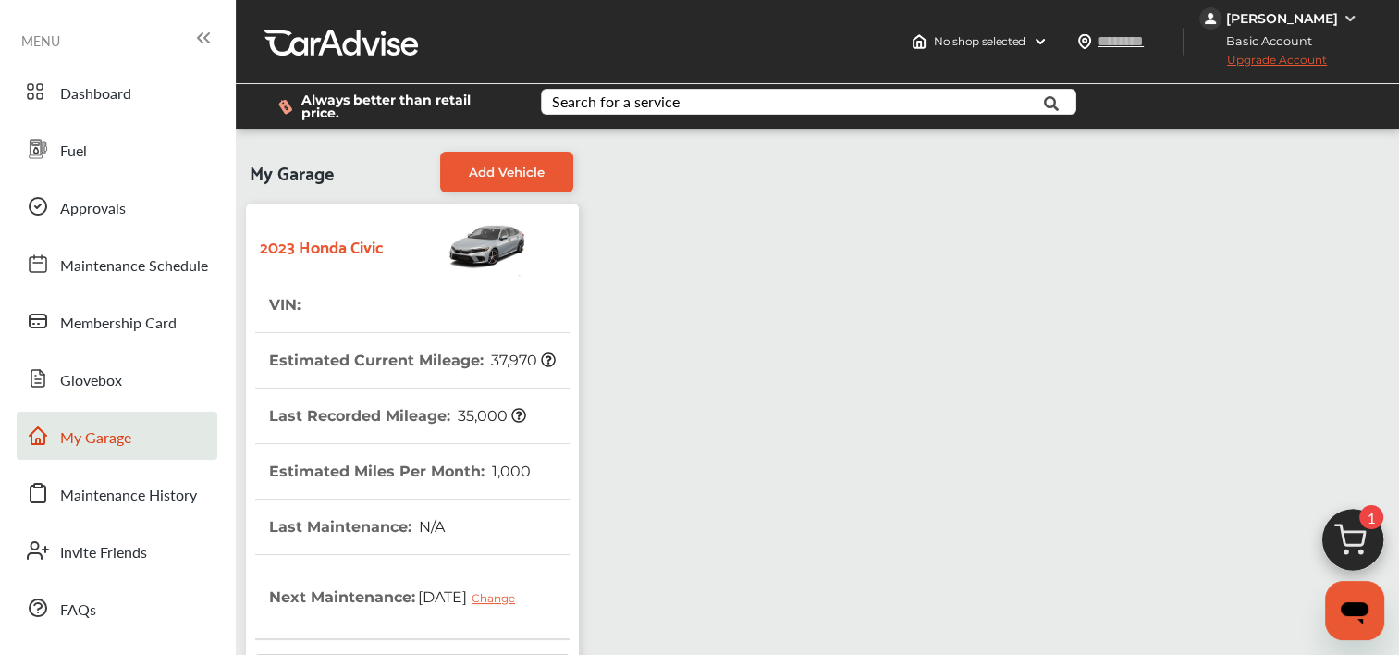
click at [1398, 113] on div "Always better than retail price. Search for a service Search for... All Common …" at bounding box center [818, 106] width 1164 height 74
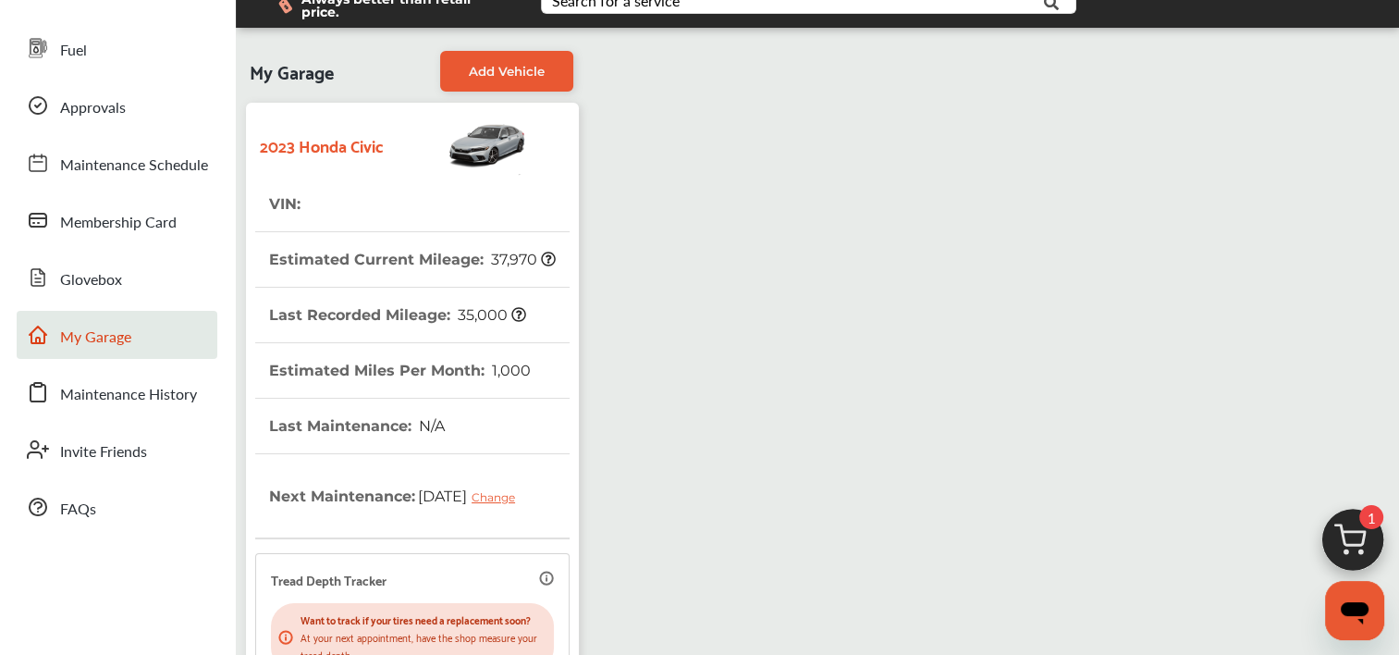
scroll to position [118, 0]
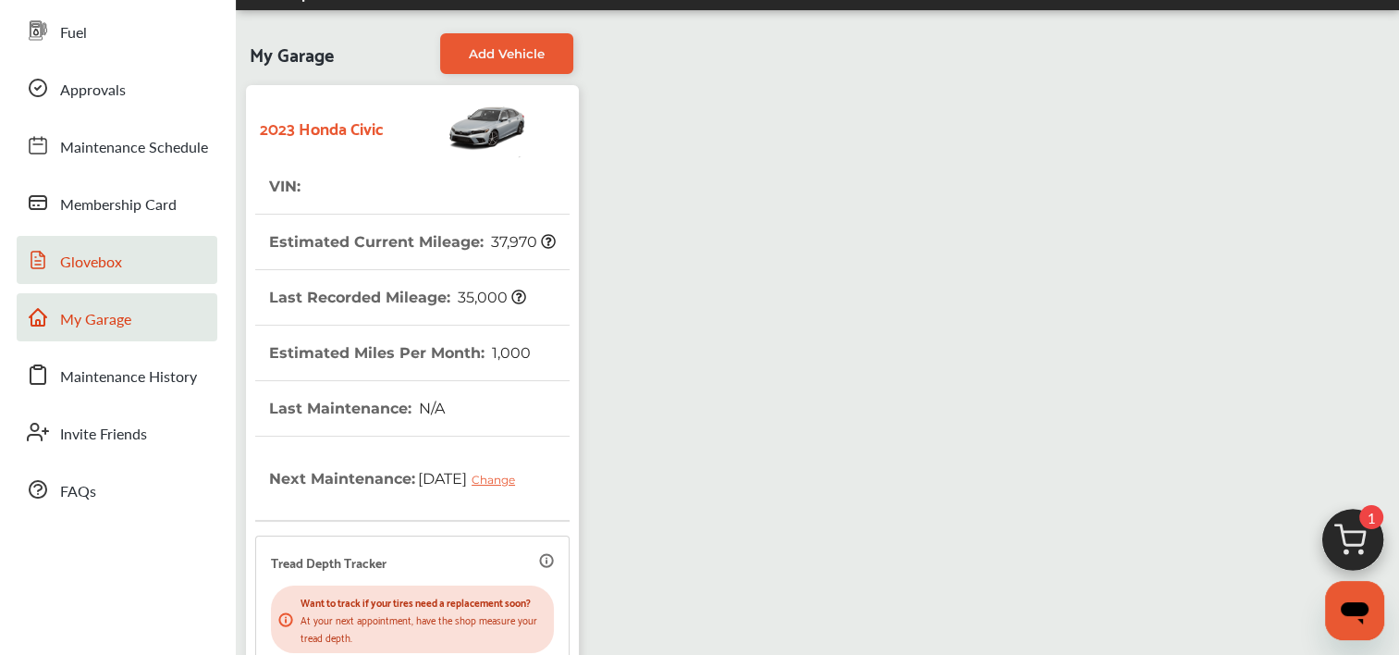
click at [82, 263] on span "Glovebox" at bounding box center [91, 263] width 62 height 24
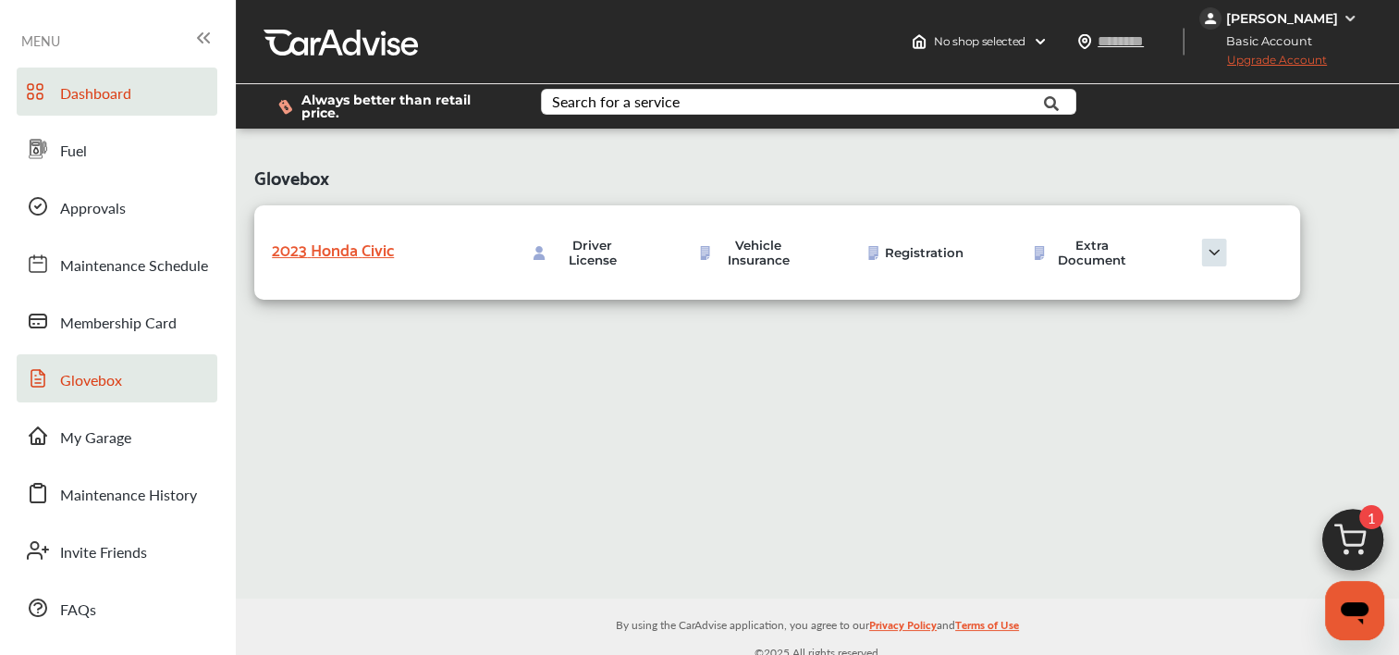
click at [99, 96] on span "Dashboard" at bounding box center [95, 94] width 71 height 24
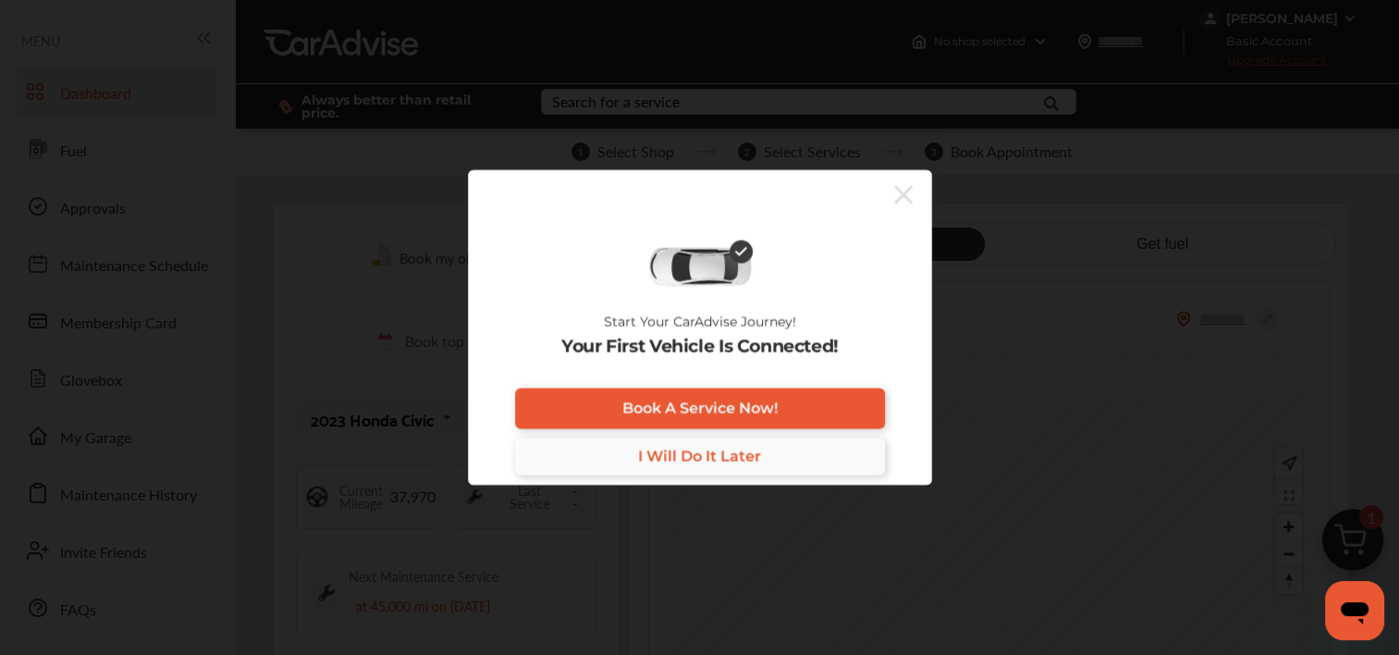
click at [734, 463] on span "I Will Do It Later" at bounding box center [699, 457] width 123 height 18
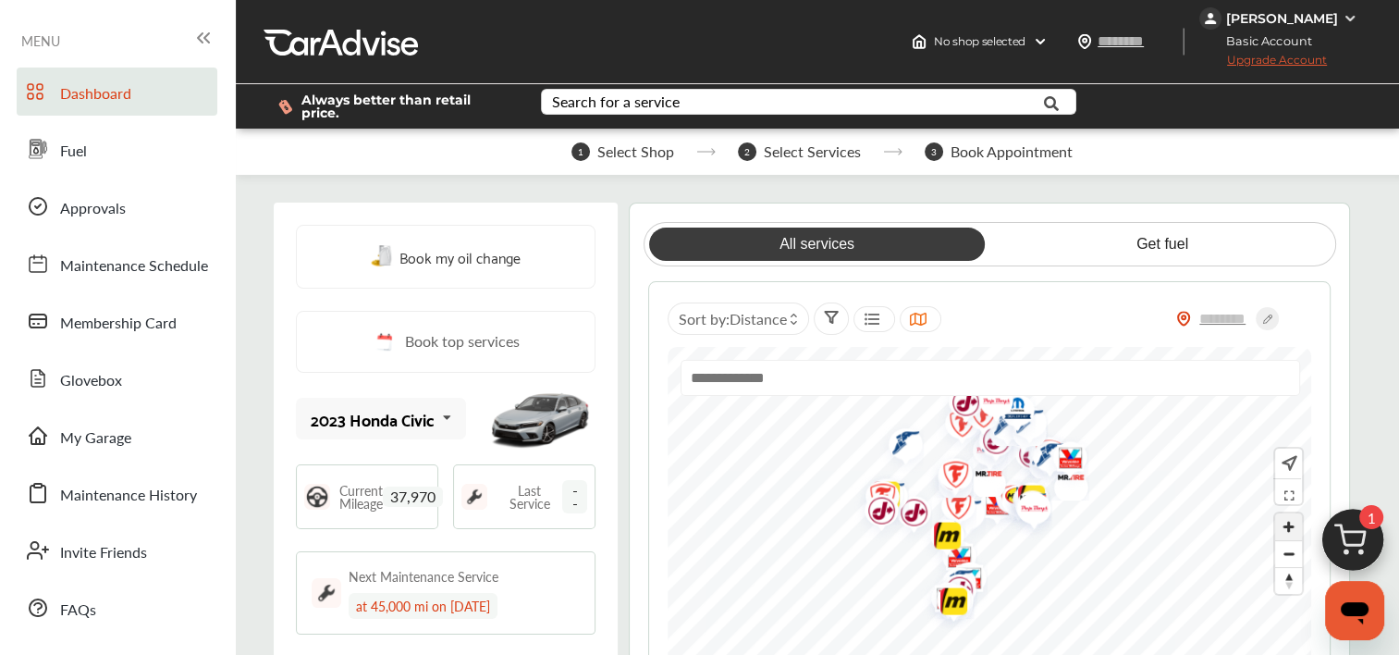
click at [1291, 518] on span "Zoom in" at bounding box center [1289, 526] width 27 height 27
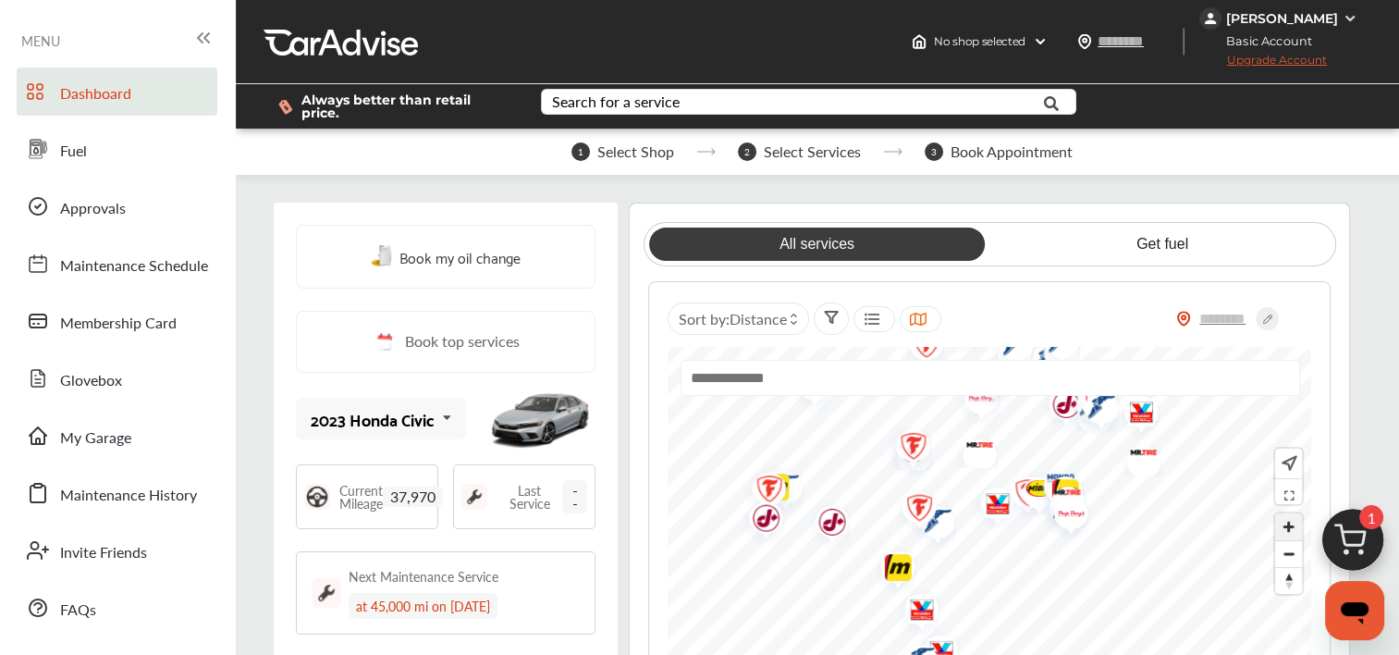
click at [1291, 518] on span "Zoom in" at bounding box center [1289, 526] width 27 height 27
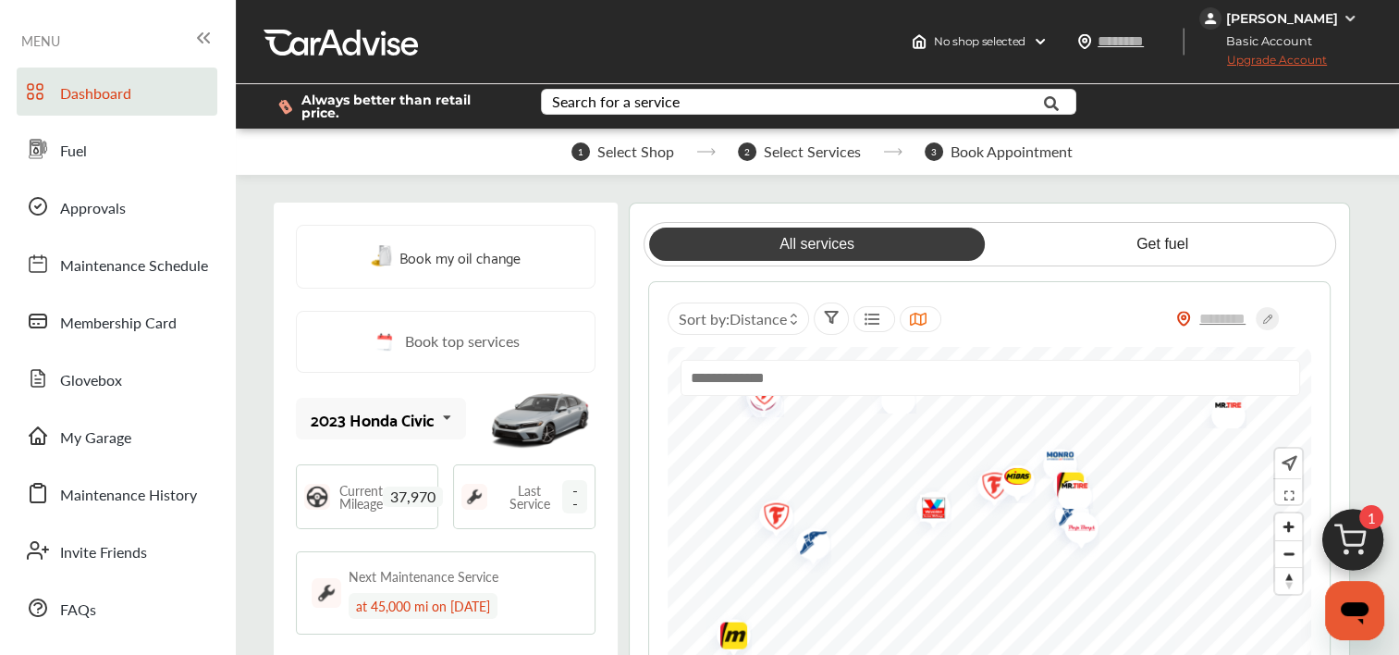
drag, startPoint x: 1126, startPoint y: 495, endPoint x: 1062, endPoint y: 499, distance: 63.9
click at [1062, 501] on img "Map marker" at bounding box center [1075, 530] width 49 height 58
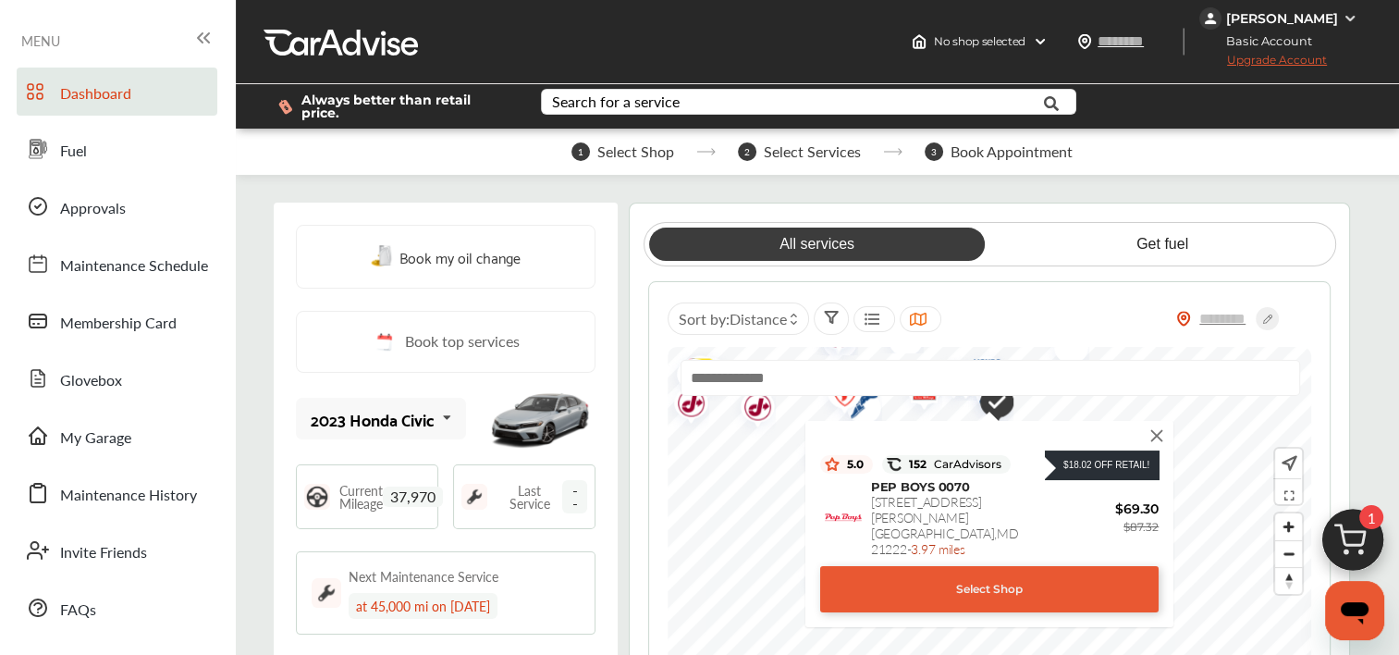
click at [1062, 499] on div "$69.30 $87.32" at bounding box center [1104, 517] width 111 height 37
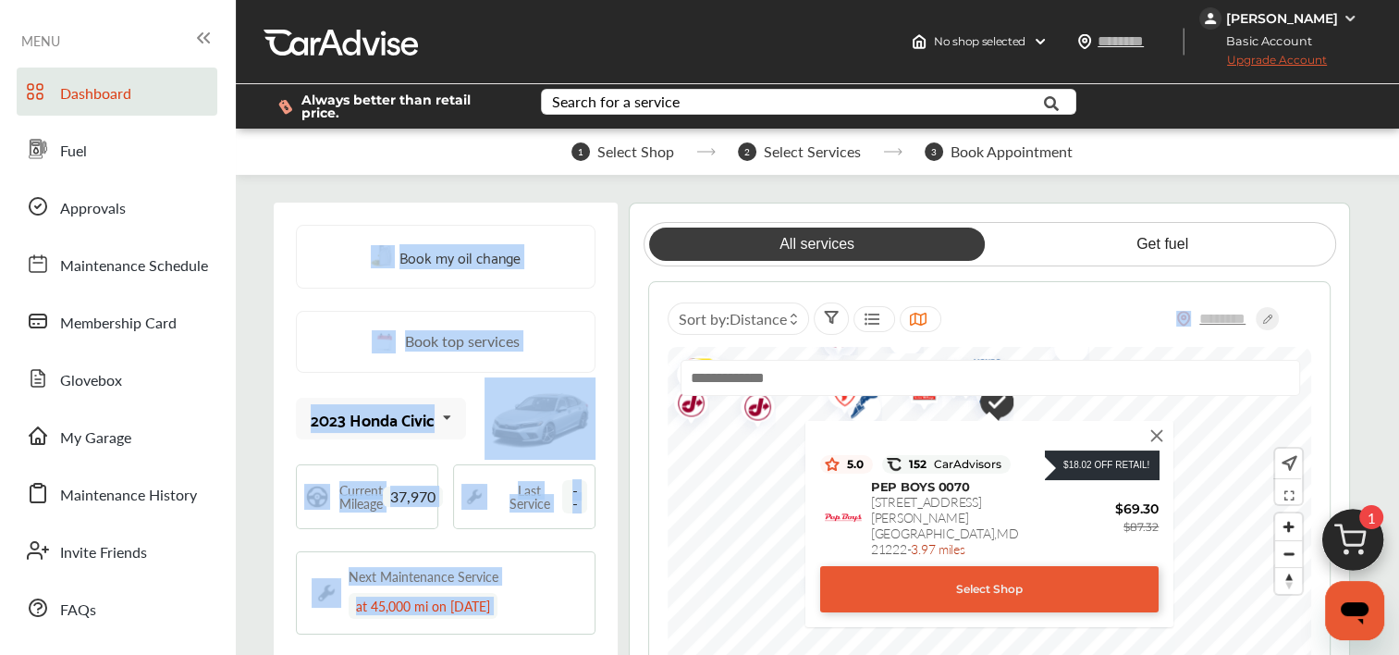
drag, startPoint x: 1062, startPoint y: 499, endPoint x: 1131, endPoint y: 174, distance: 332.0
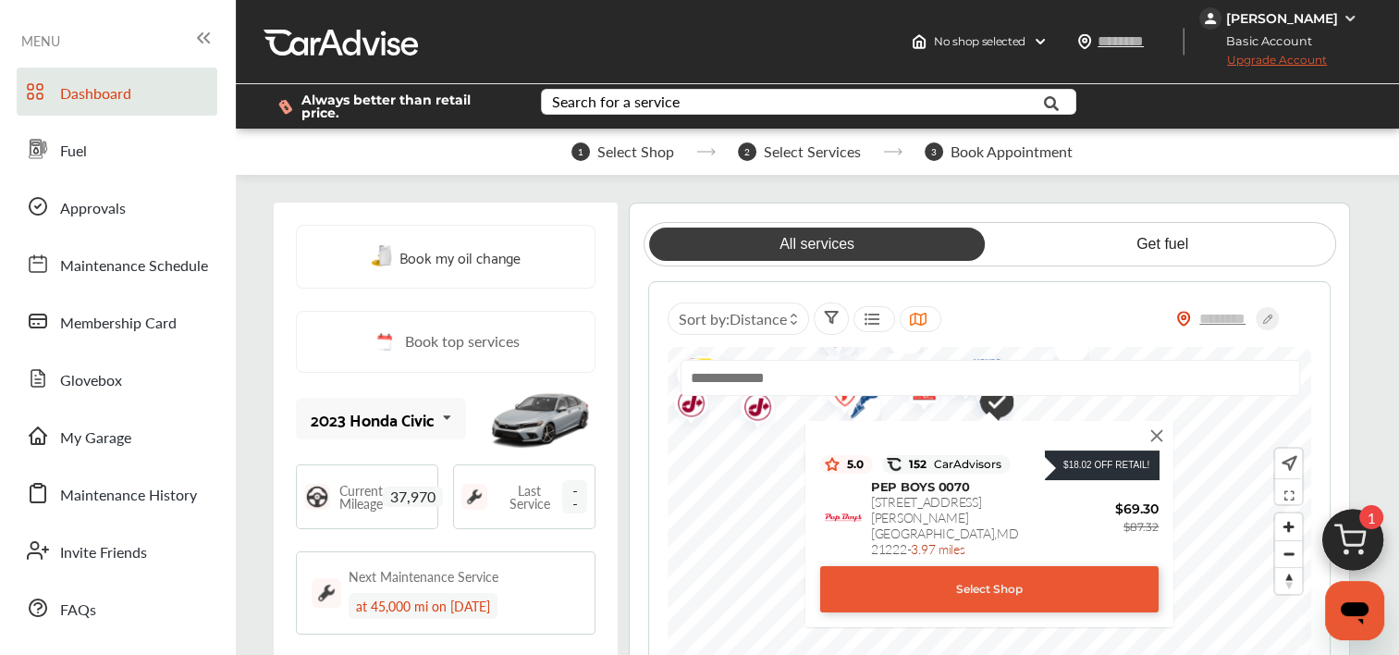
click at [1158, 429] on img at bounding box center [1158, 435] width 20 height 20
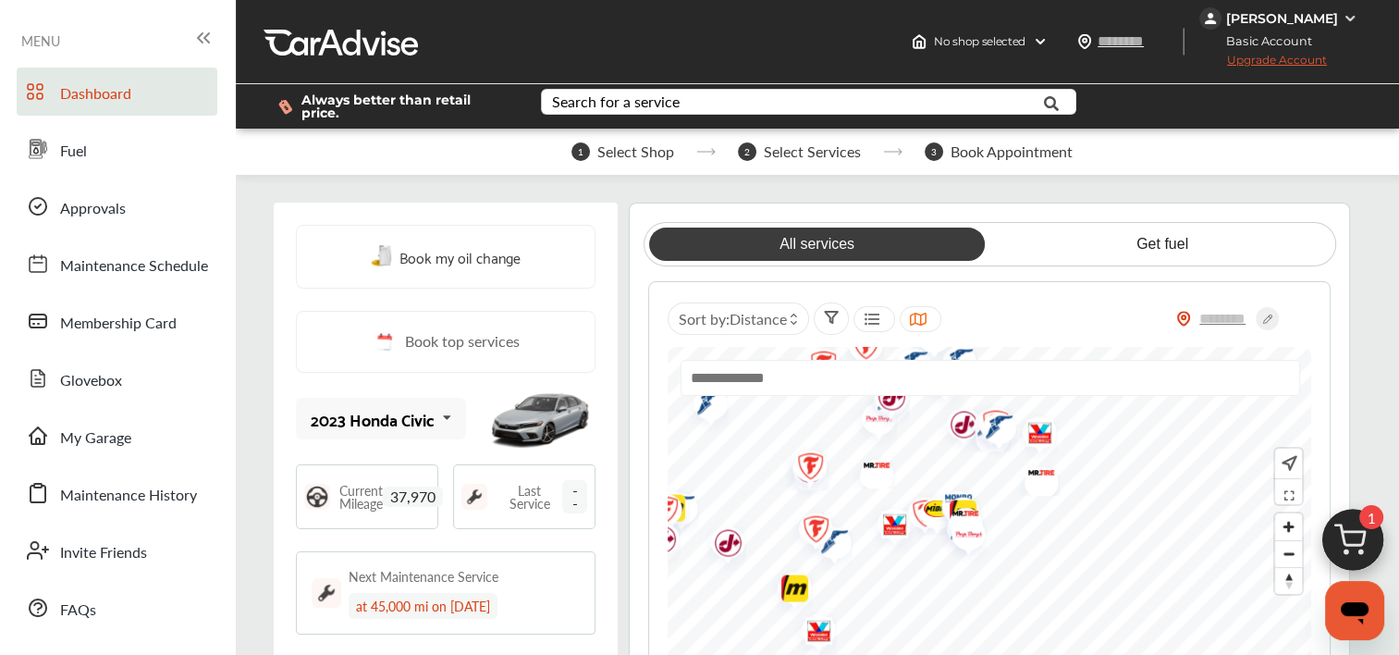
click at [921, 507] on img "Map marker" at bounding box center [930, 511] width 49 height 48
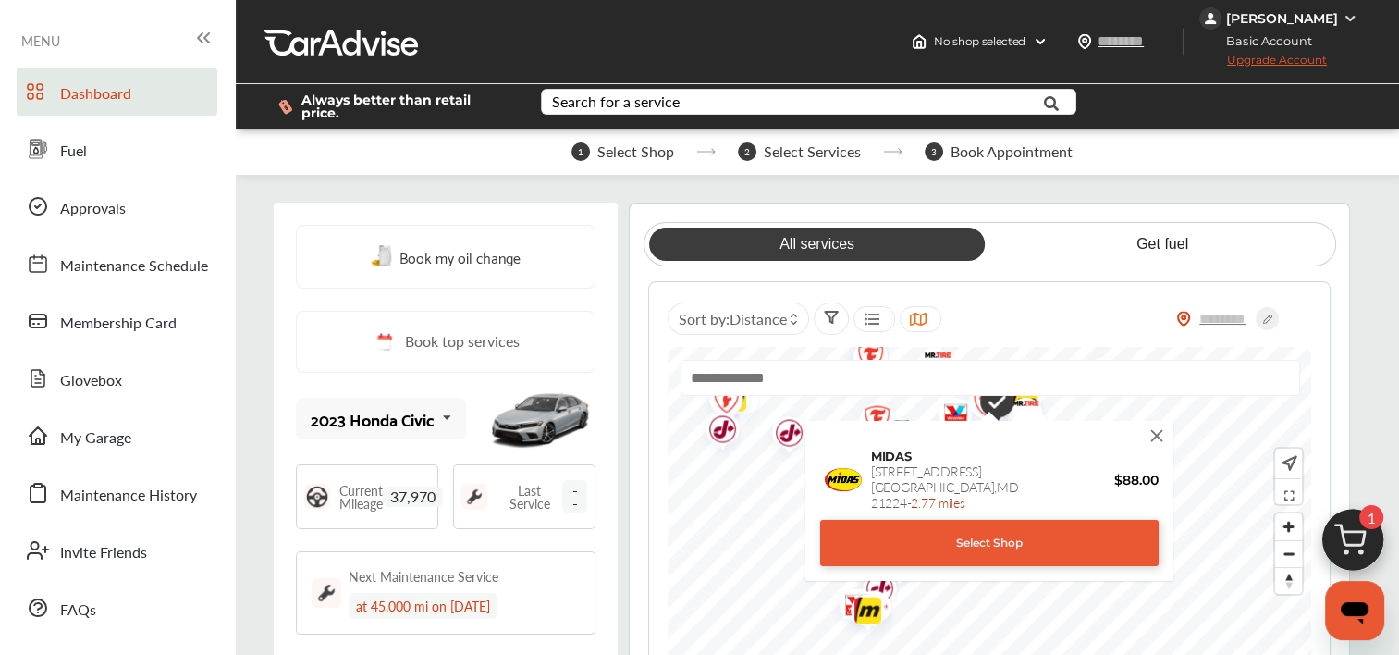
click at [1162, 425] on img at bounding box center [1158, 435] width 20 height 20
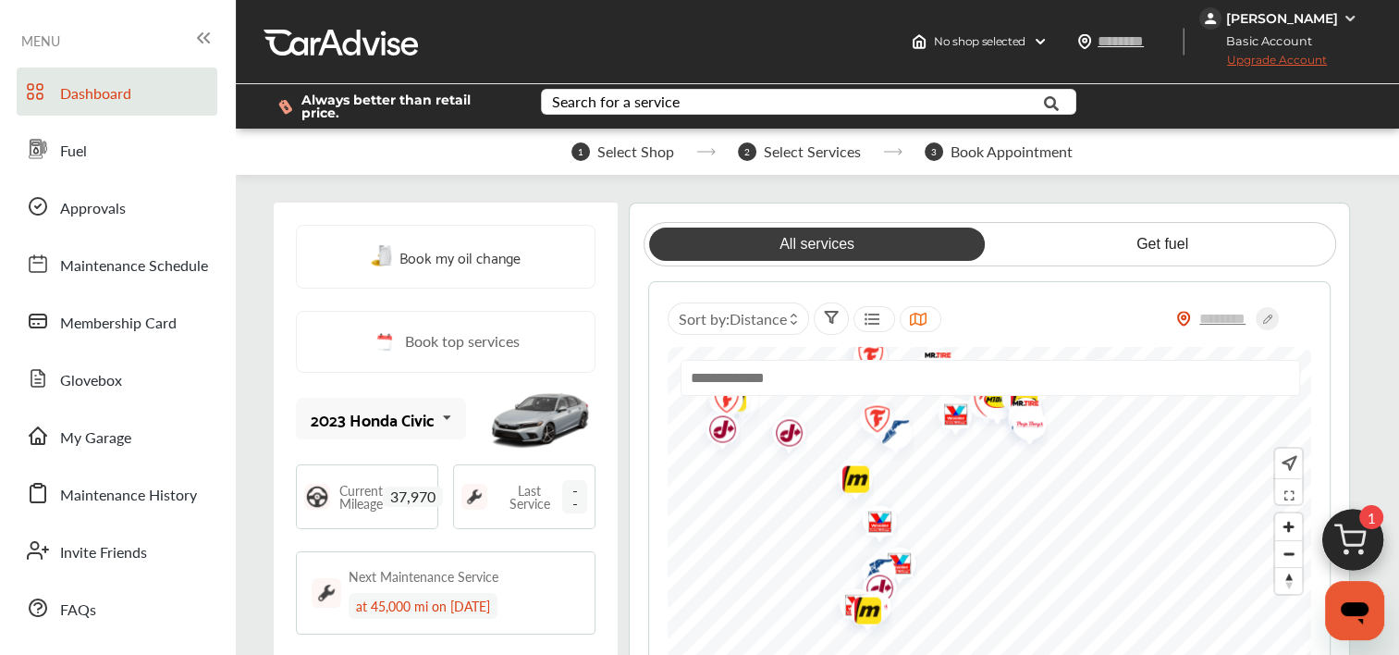
click at [955, 408] on img "Map marker" at bounding box center [979, 405] width 49 height 58
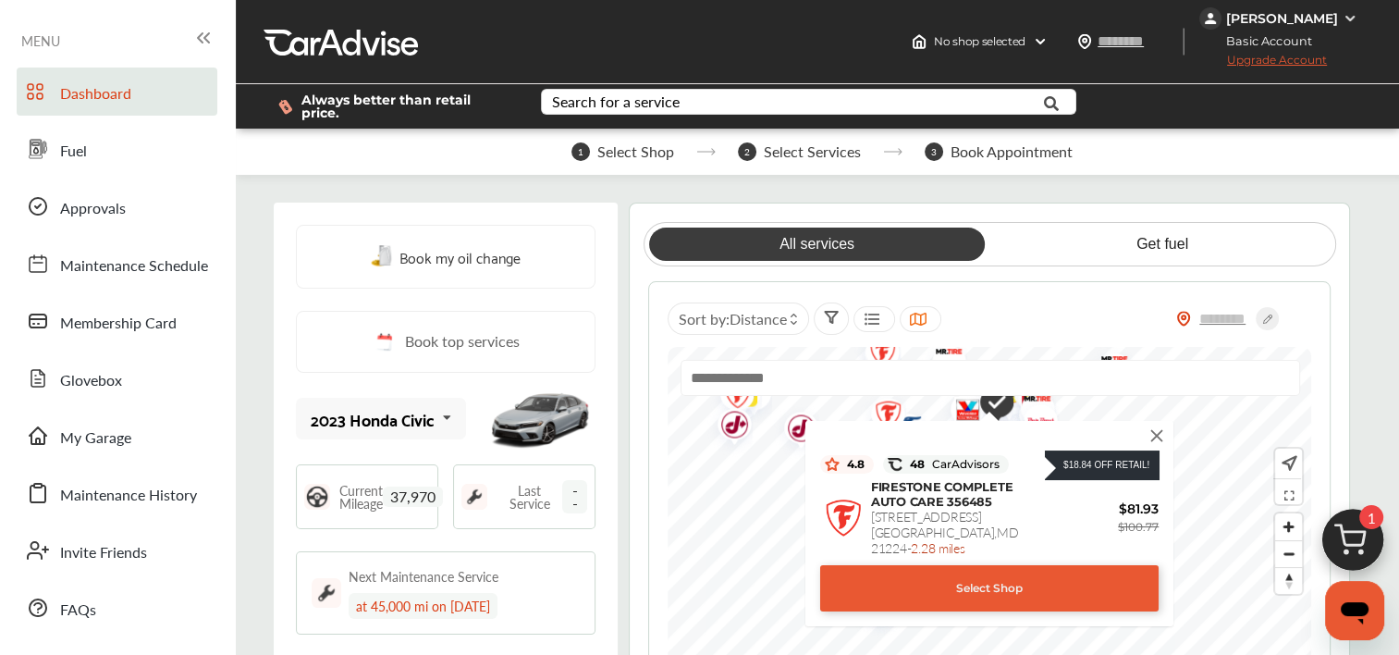
click at [1159, 428] on img at bounding box center [1158, 435] width 20 height 20
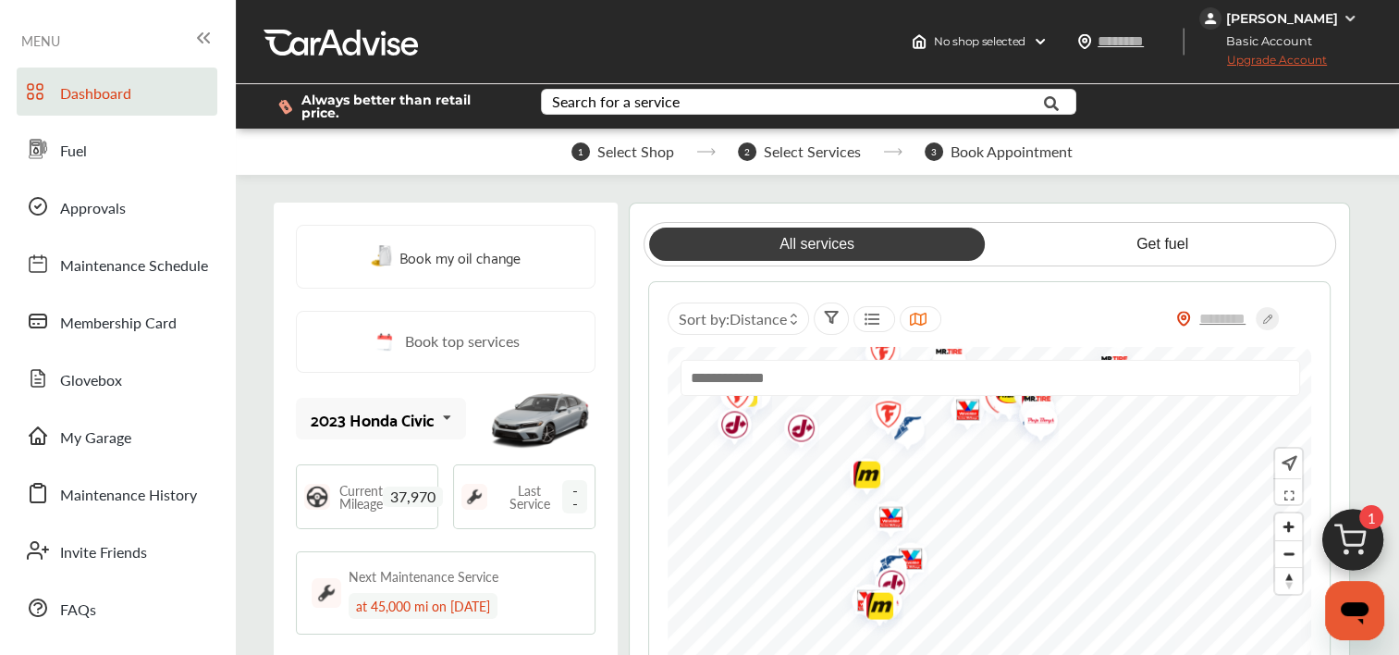
click at [866, 466] on img "Map marker" at bounding box center [860, 477] width 49 height 58
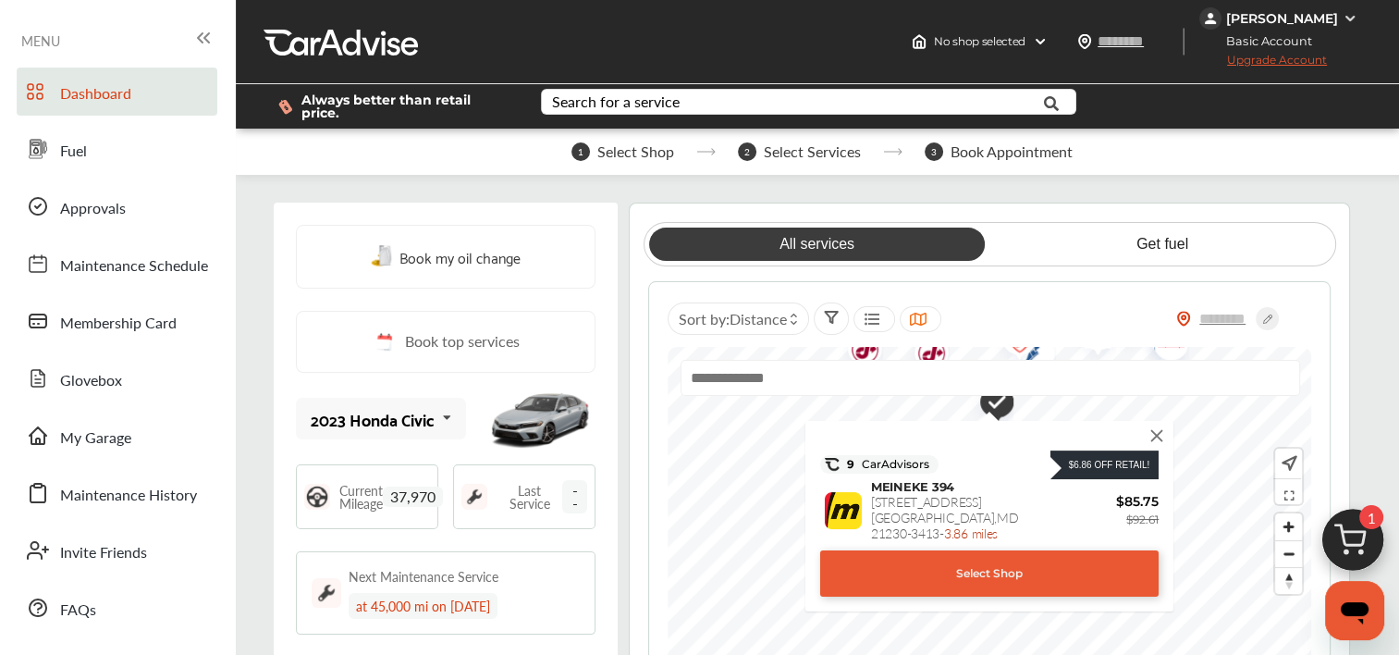
click at [1165, 425] on img at bounding box center [1158, 435] width 20 height 20
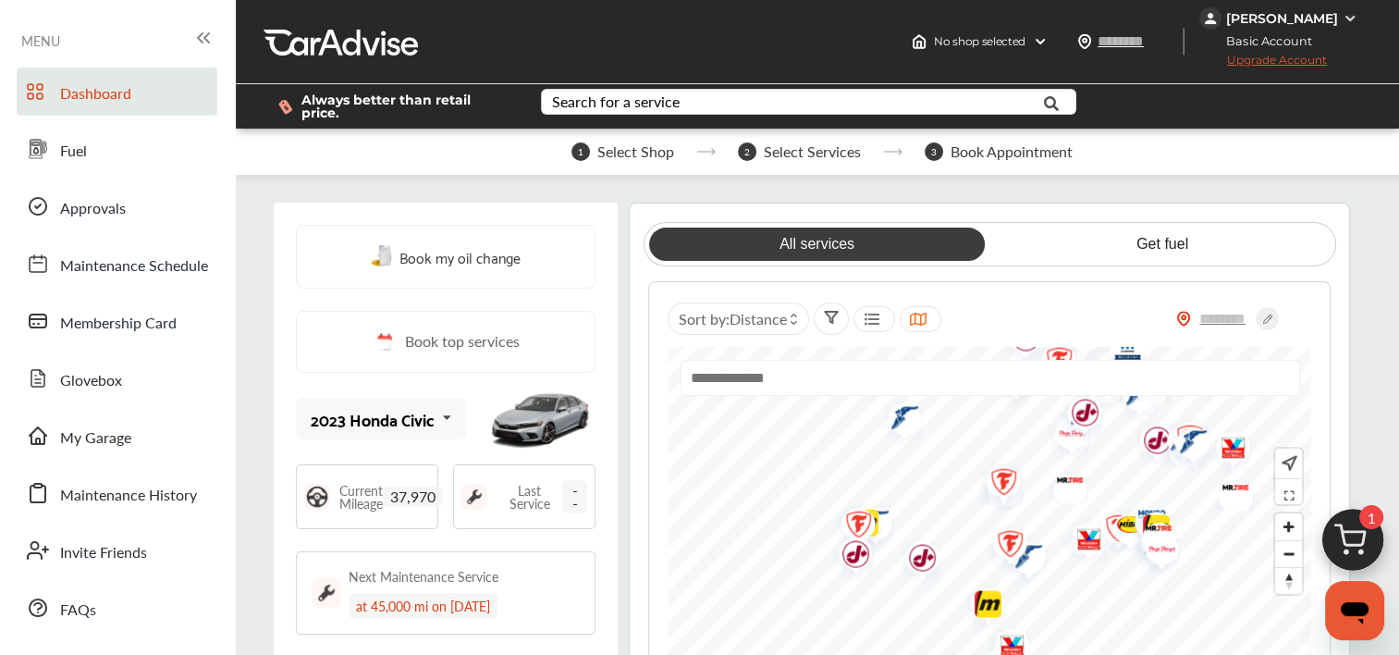
click at [1126, 512] on img "Map marker" at bounding box center [1150, 530] width 49 height 58
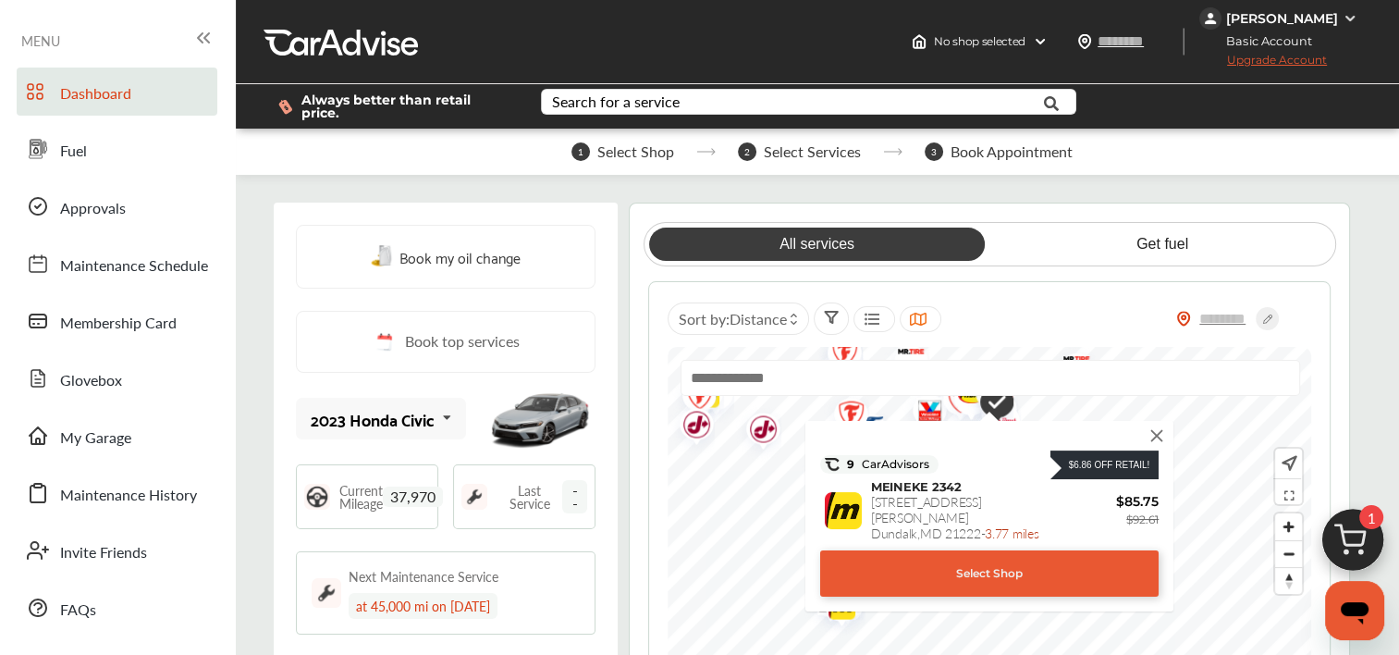
click at [1169, 426] on div at bounding box center [1159, 435] width 20 height 18
click at [1157, 425] on img at bounding box center [1158, 435] width 20 height 20
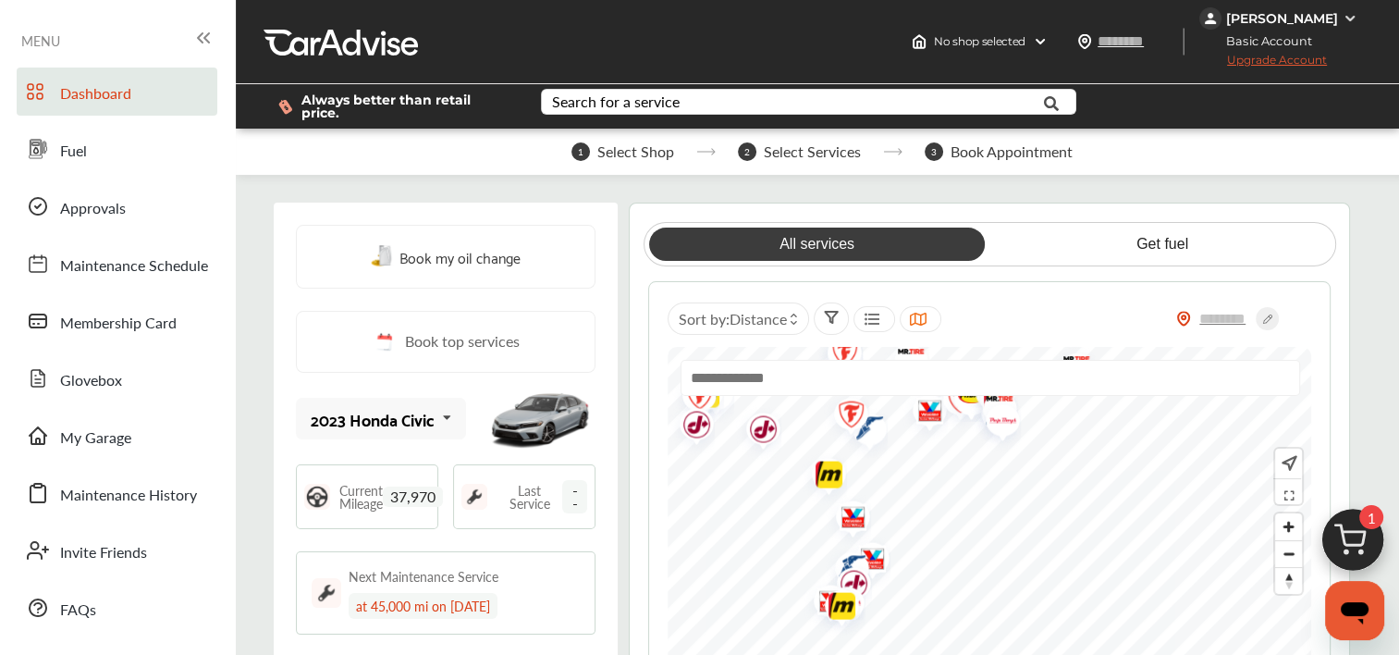
click at [870, 418] on img "Map marker" at bounding box center [863, 430] width 49 height 55
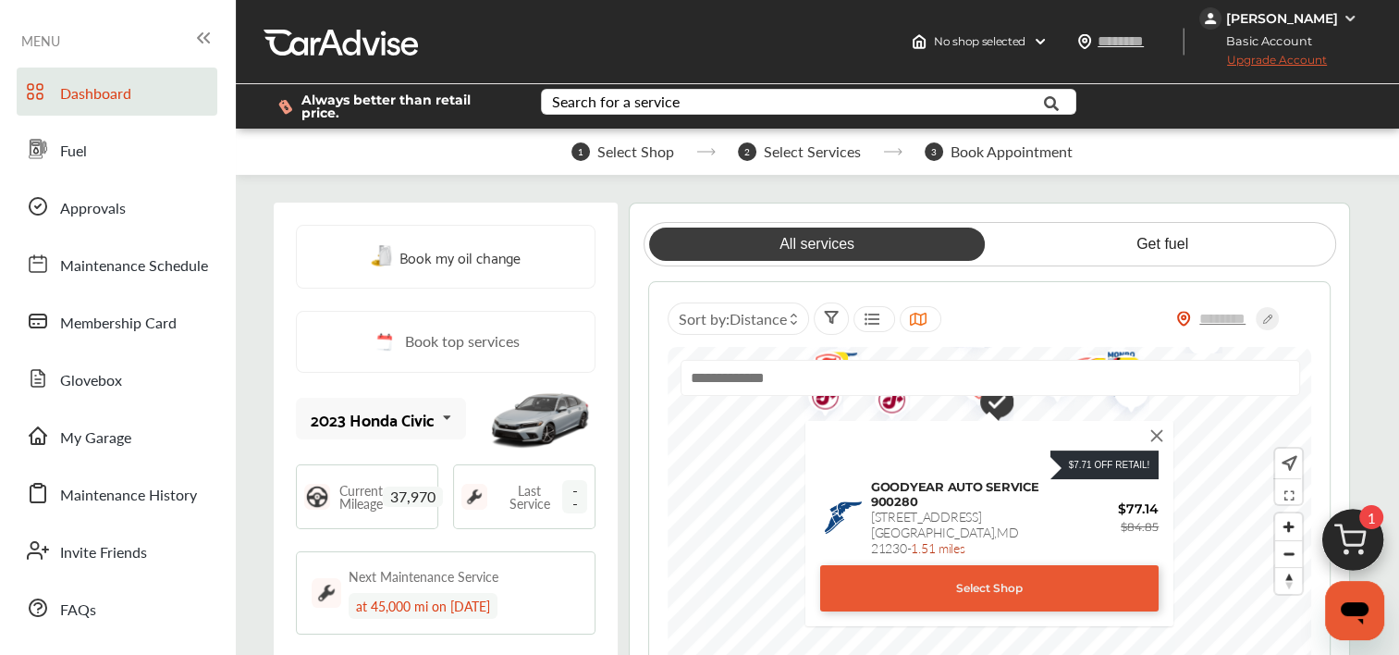
click at [1158, 431] on img at bounding box center [1158, 435] width 20 height 20
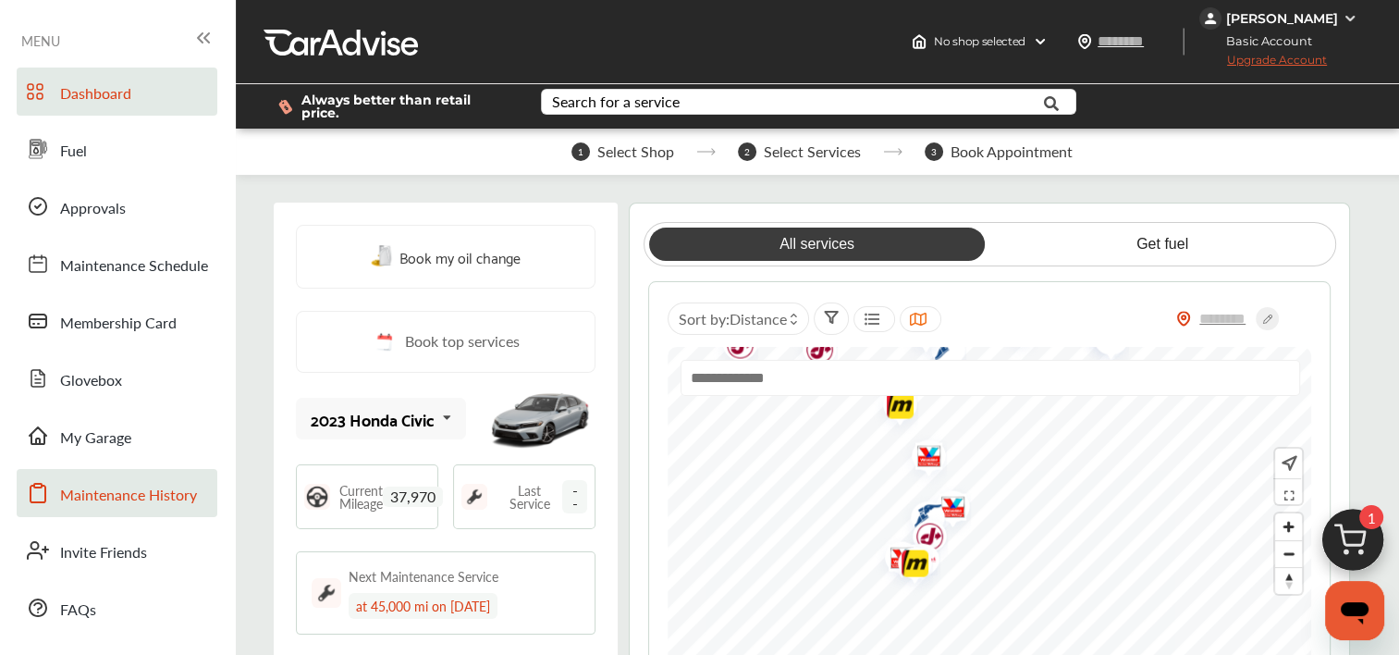
click at [115, 492] on span "Maintenance History" at bounding box center [128, 496] width 137 height 24
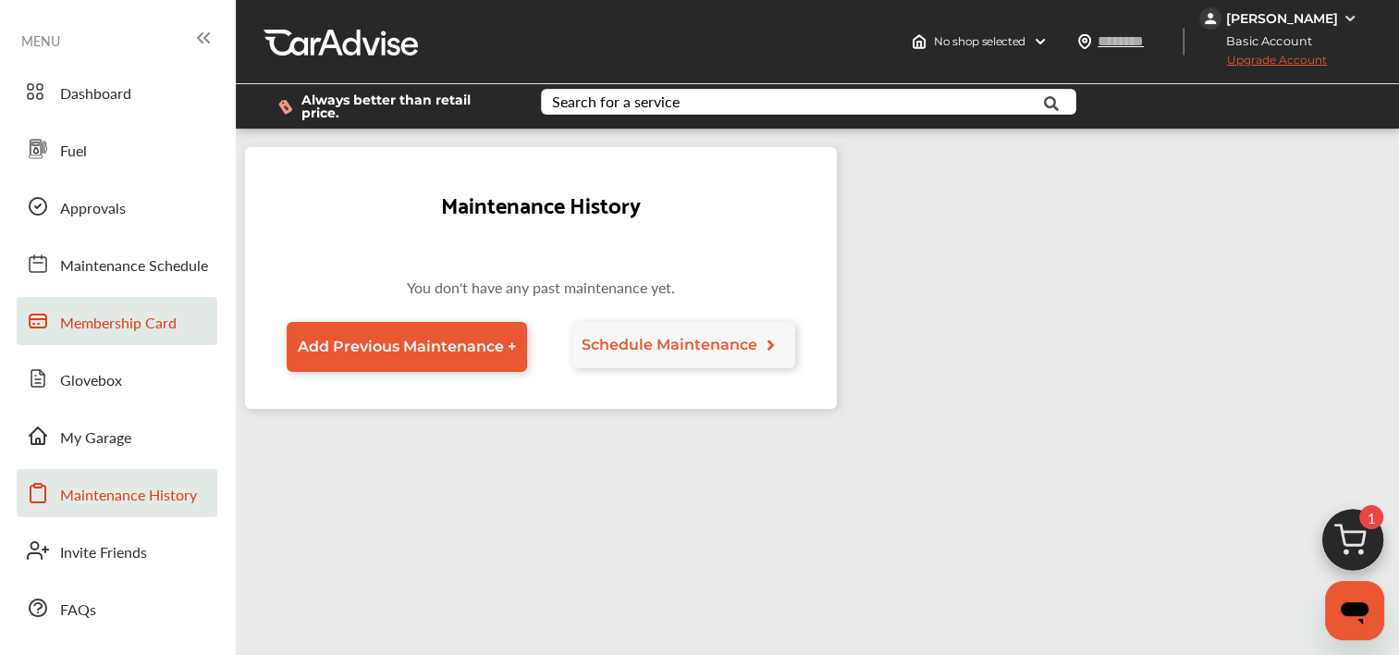
click at [113, 308] on link "Membership Card" at bounding box center [117, 321] width 201 height 48
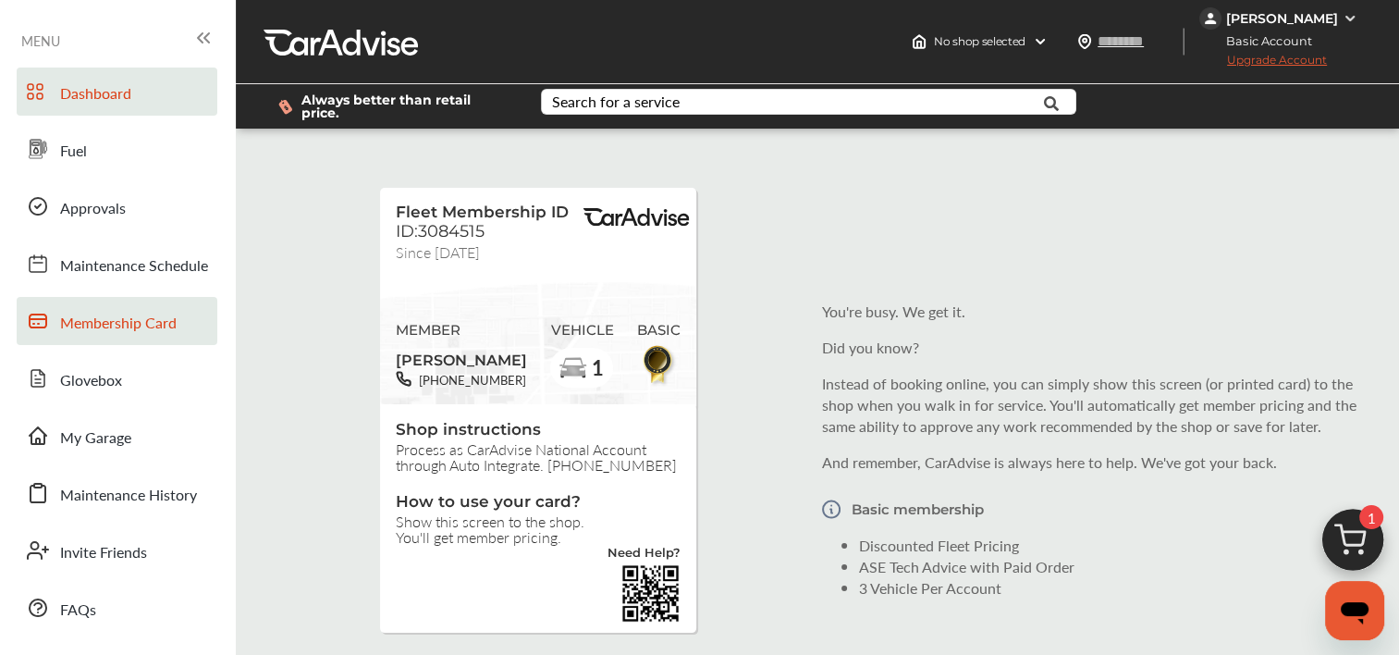
click at [126, 70] on link "Dashboard" at bounding box center [117, 92] width 201 height 48
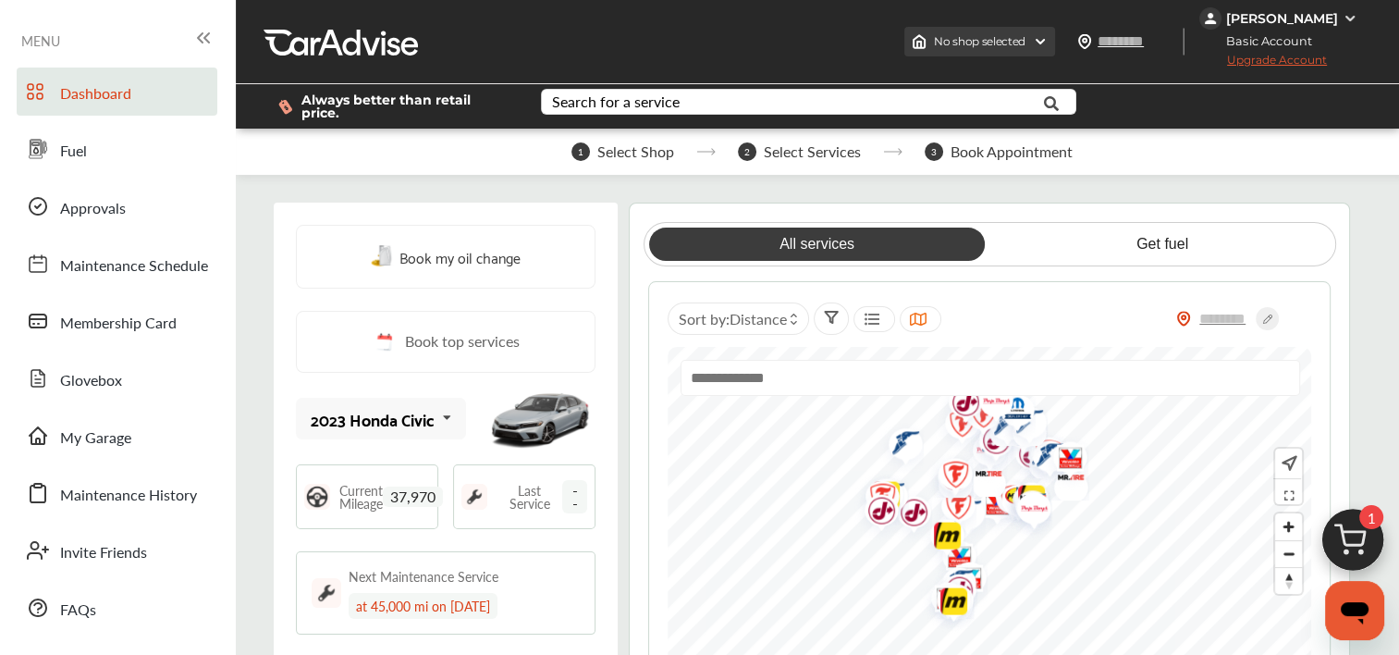
click at [1055, 53] on div "No shop selected" at bounding box center [980, 42] width 151 height 30
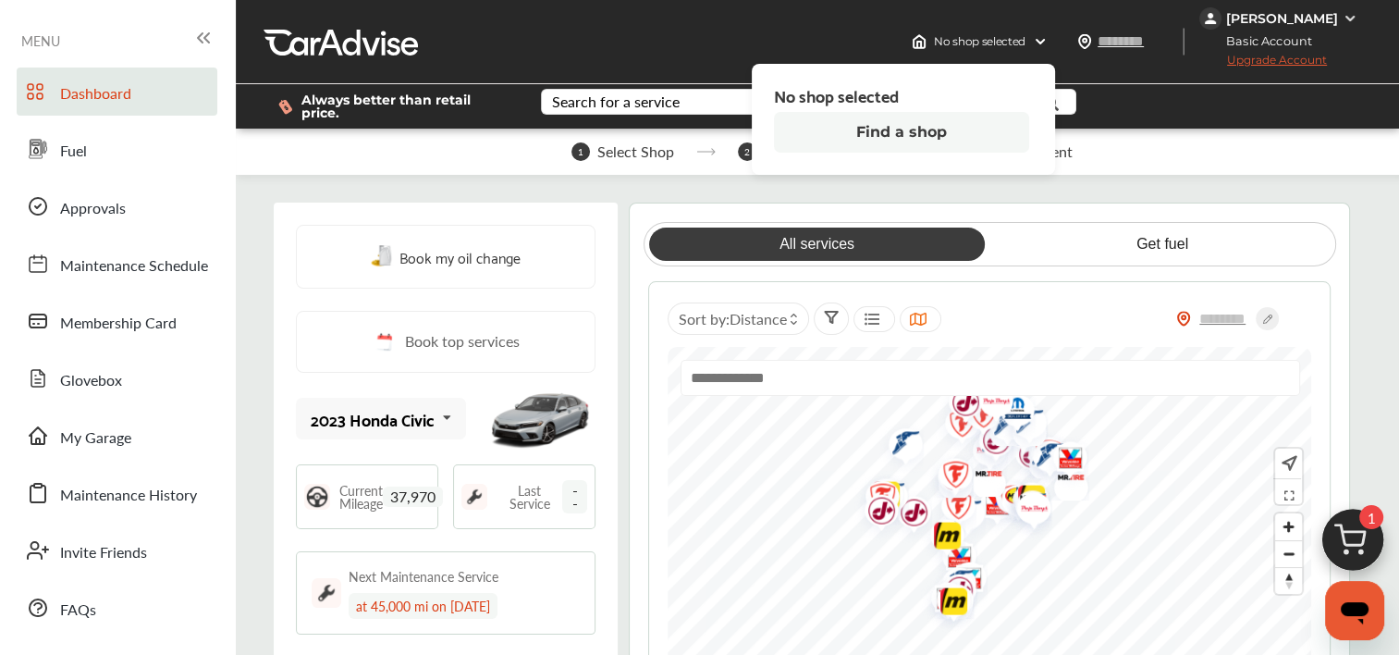
click at [999, 130] on button "Find a shop" at bounding box center [901, 132] width 255 height 41
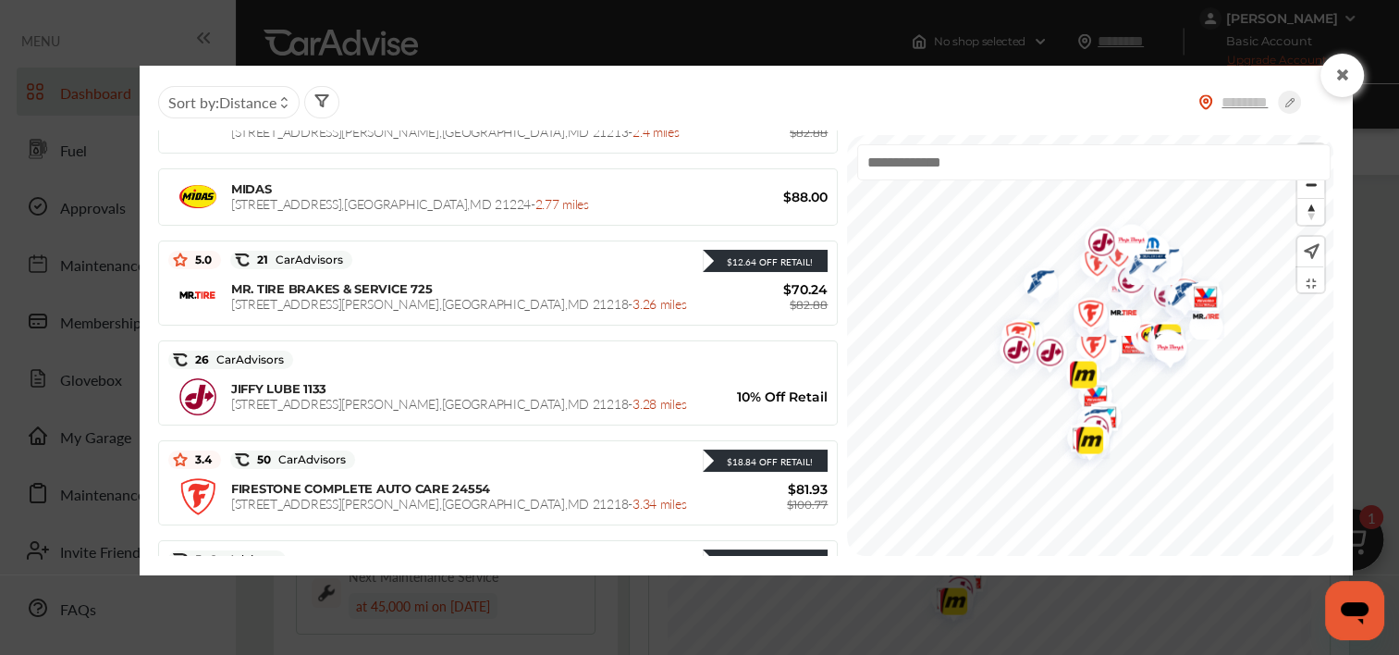
scroll to position [845, 0]
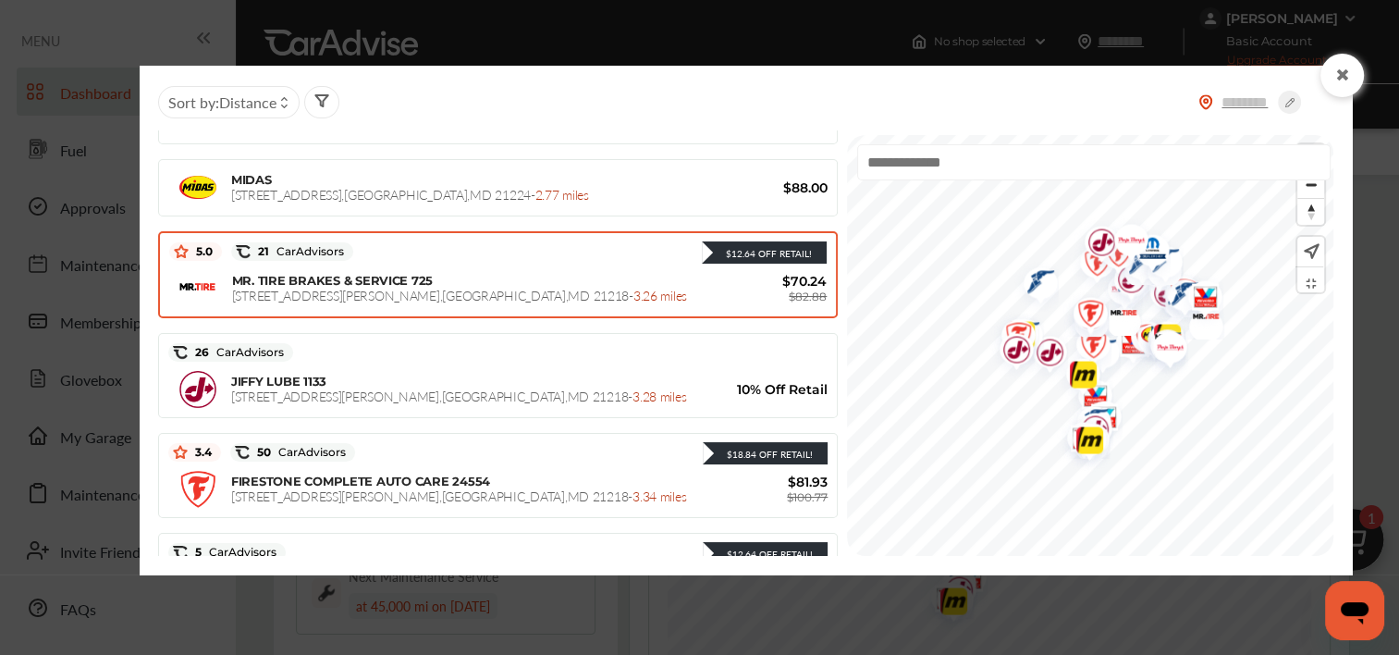
click at [716, 281] on span "$70.24" at bounding box center [771, 281] width 111 height 17
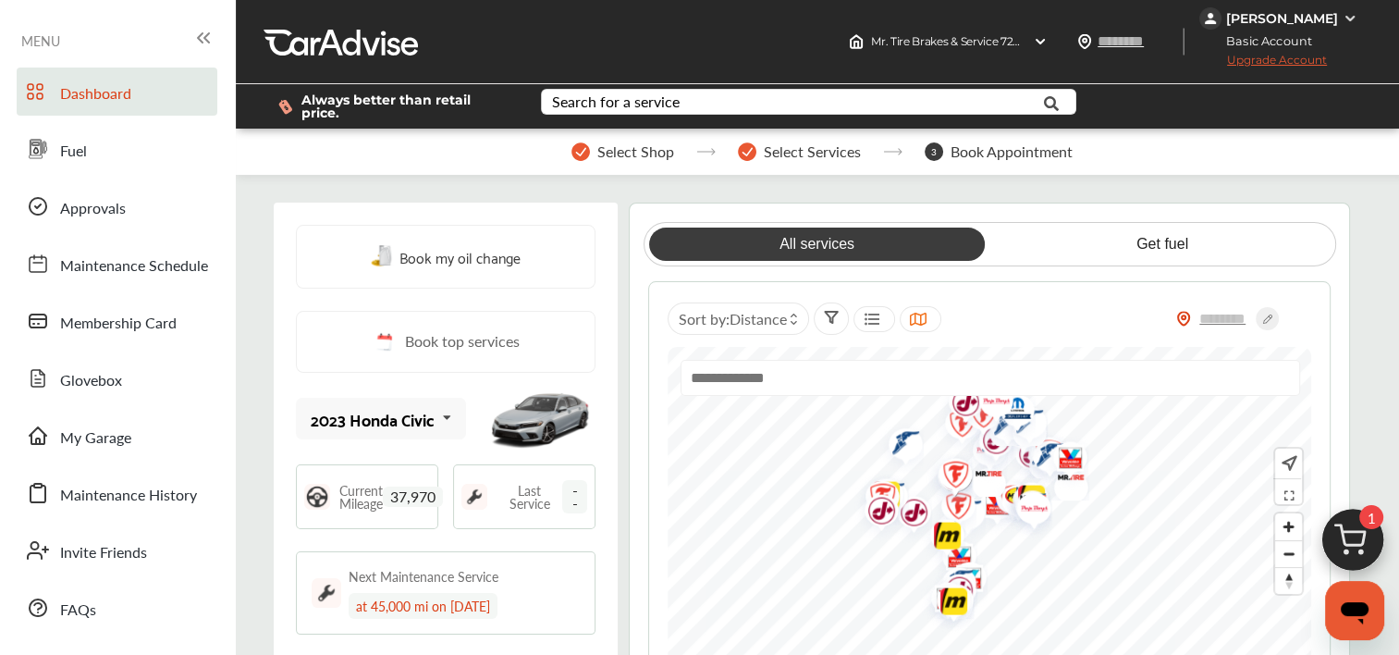
click at [1073, 451] on img "Map marker" at bounding box center [1064, 460] width 49 height 58
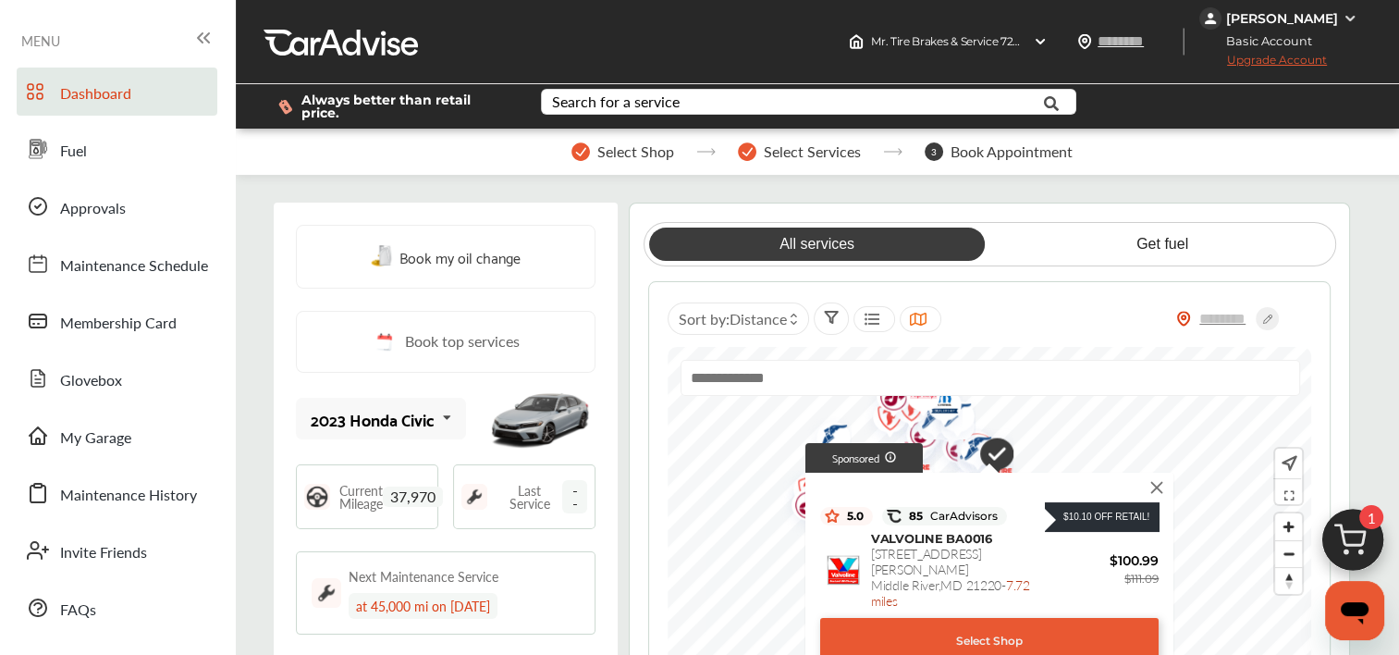
click at [1155, 477] on img at bounding box center [1158, 487] width 20 height 20
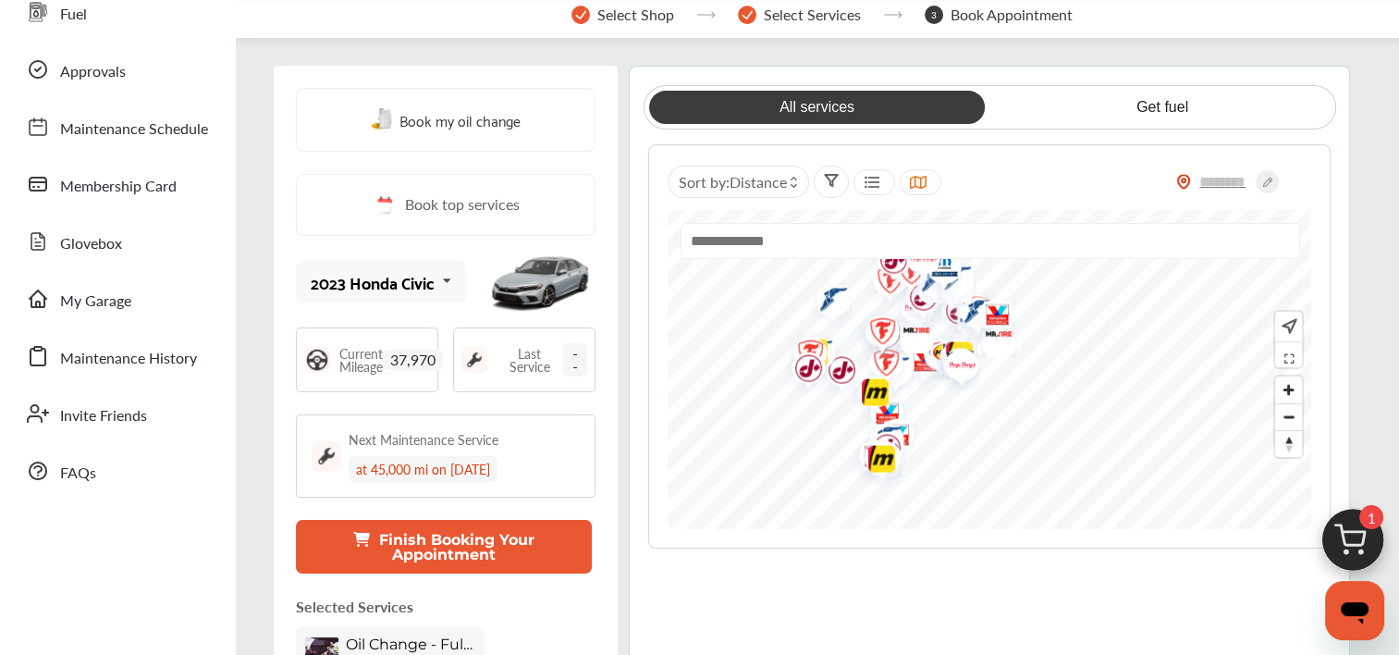
scroll to position [0, 0]
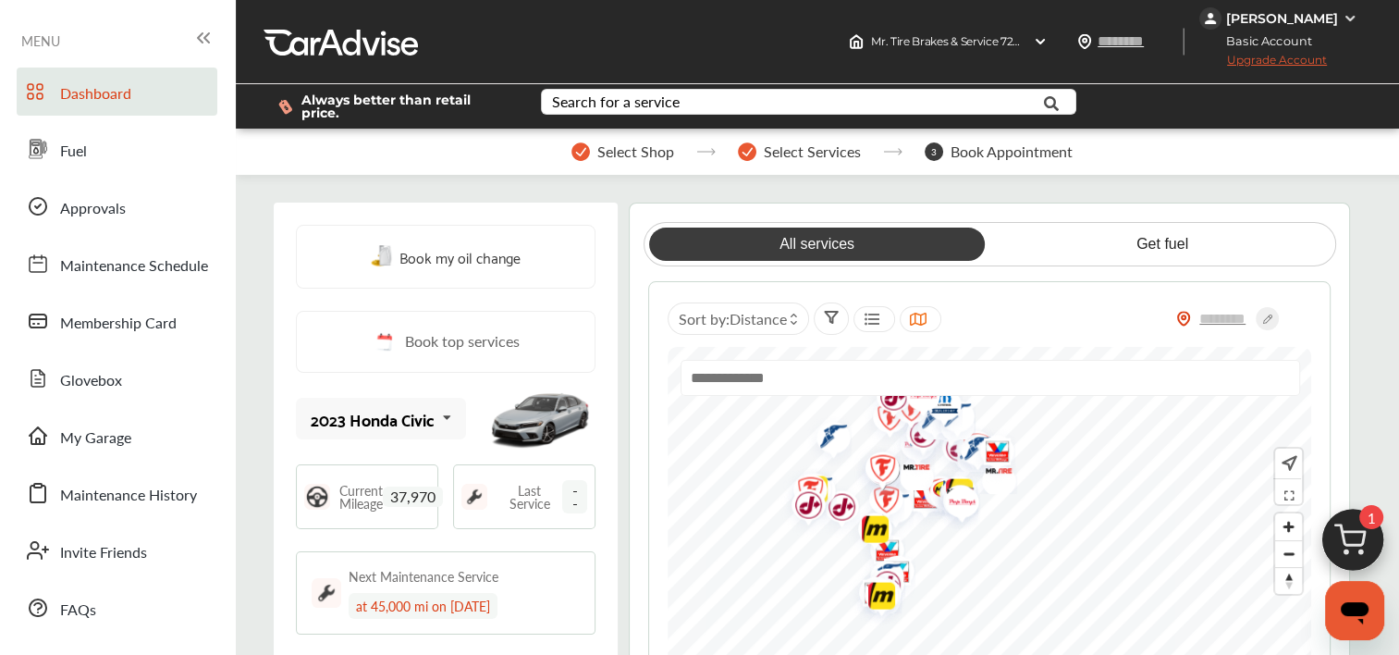
click at [1339, 19] on div "Aaron Israel" at bounding box center [1281, 18] width 163 height 22
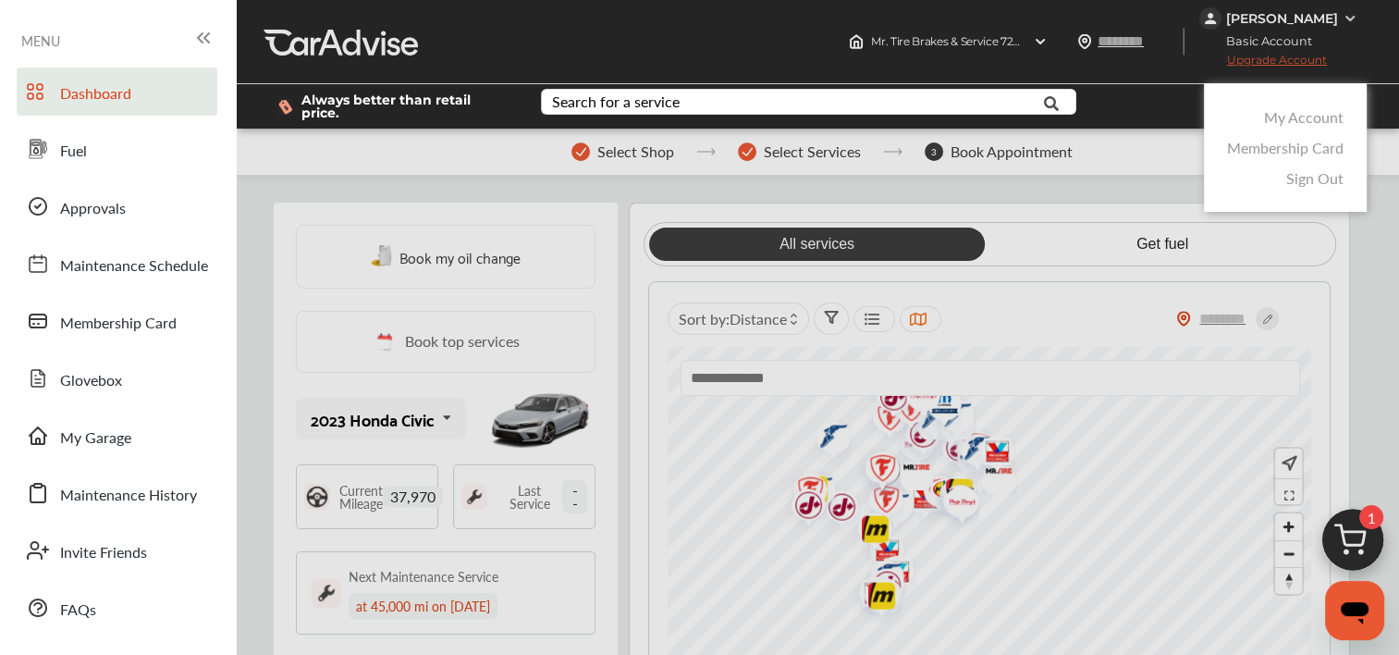
click at [1307, 114] on link "My Account" at bounding box center [1304, 116] width 80 height 21
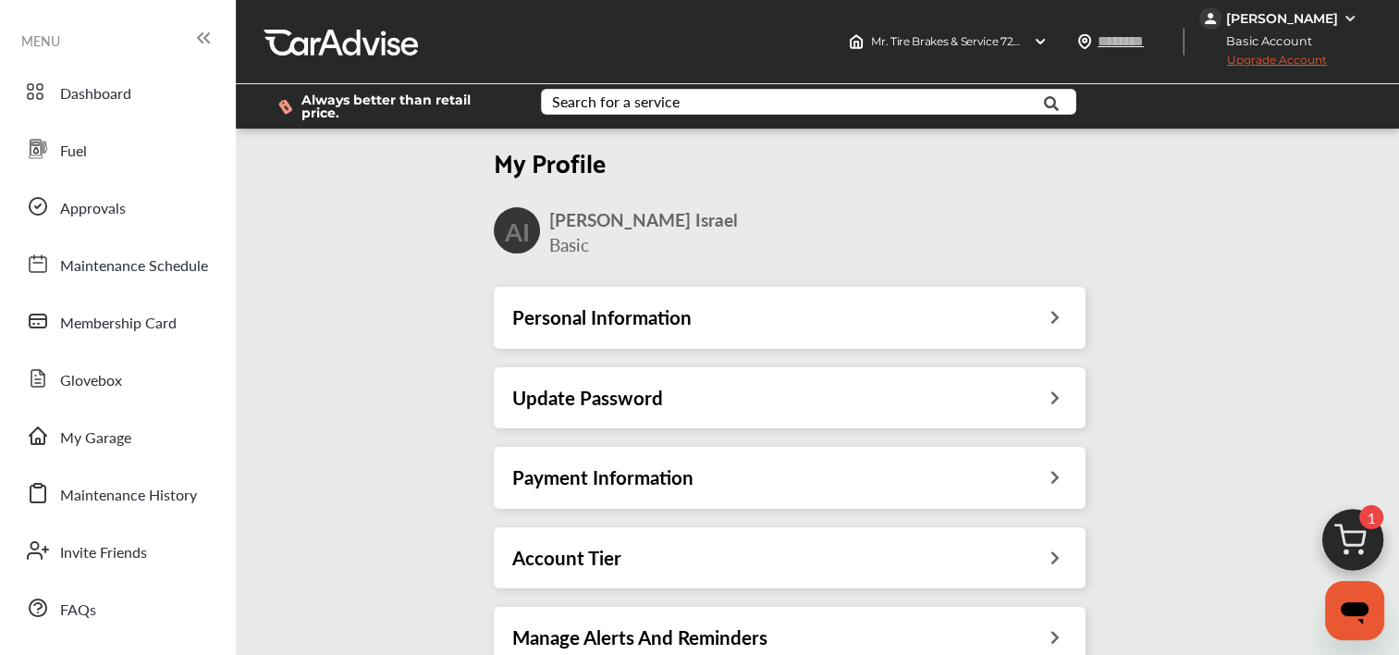
click at [733, 562] on div "Account Tier" at bounding box center [790, 557] width 592 height 61
click at [1067, 547] on div "Account Tier" at bounding box center [789, 558] width 555 height 24
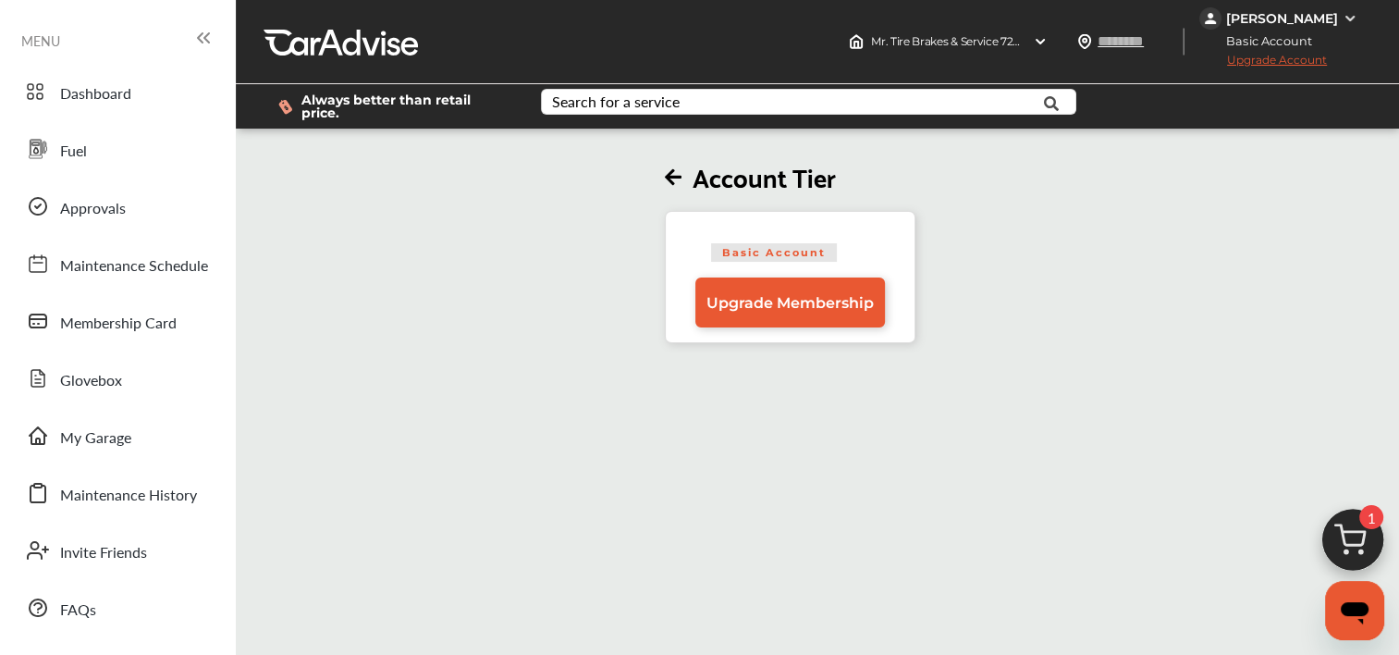
click at [688, 168] on icon at bounding box center [679, 177] width 28 height 19
click at [674, 170] on icon at bounding box center [673, 177] width 17 height 19
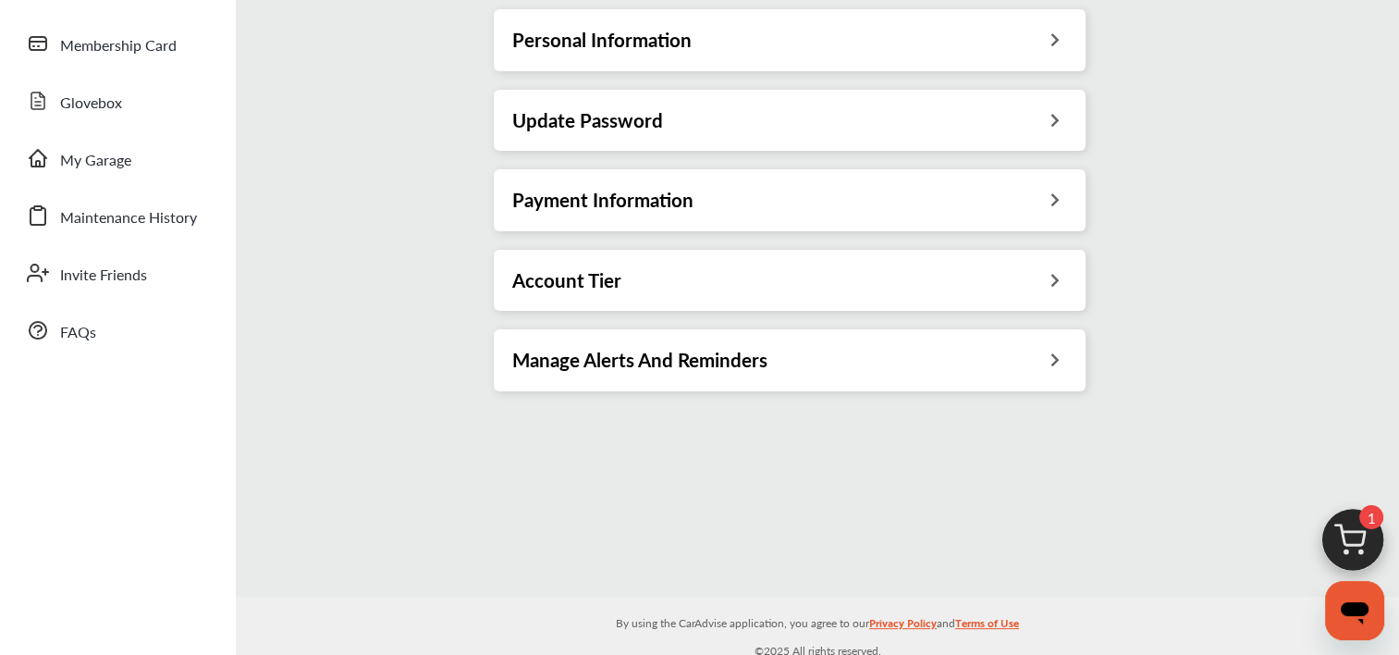
scroll to position [295, 0]
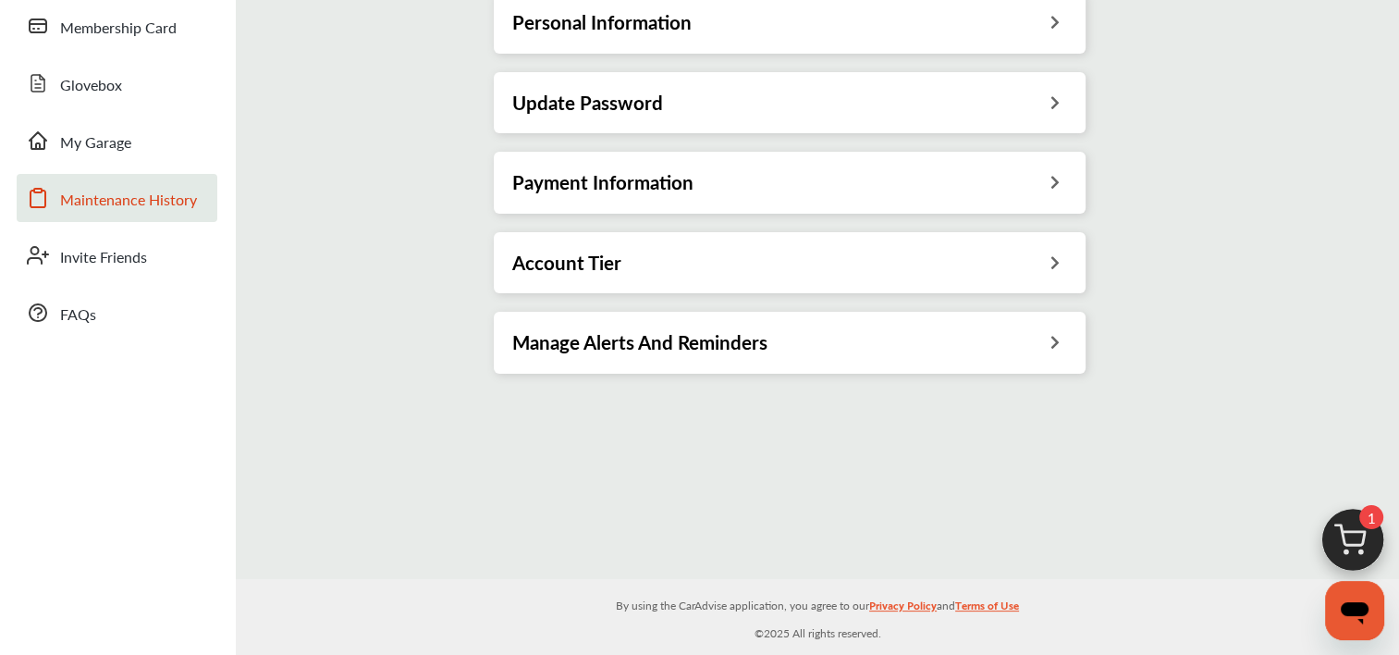
click at [106, 204] on span "Maintenance History" at bounding box center [128, 201] width 137 height 24
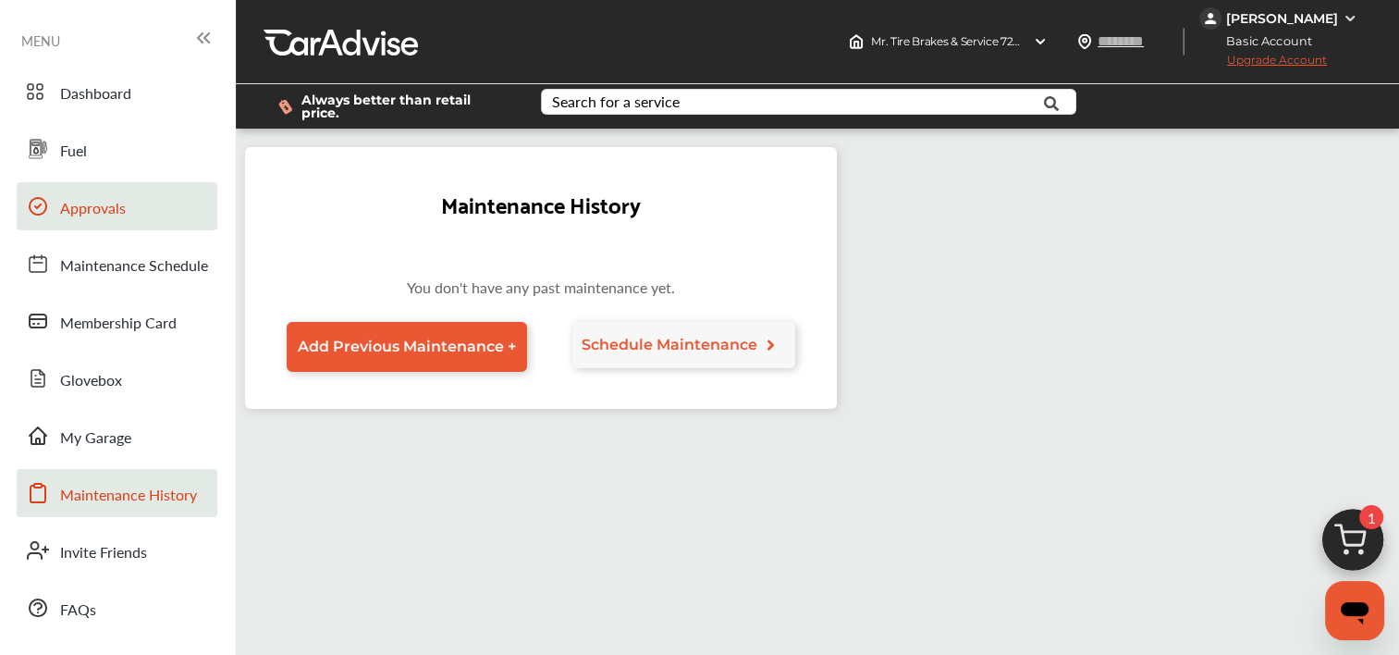
click at [100, 220] on span "Approvals" at bounding box center [93, 209] width 66 height 24
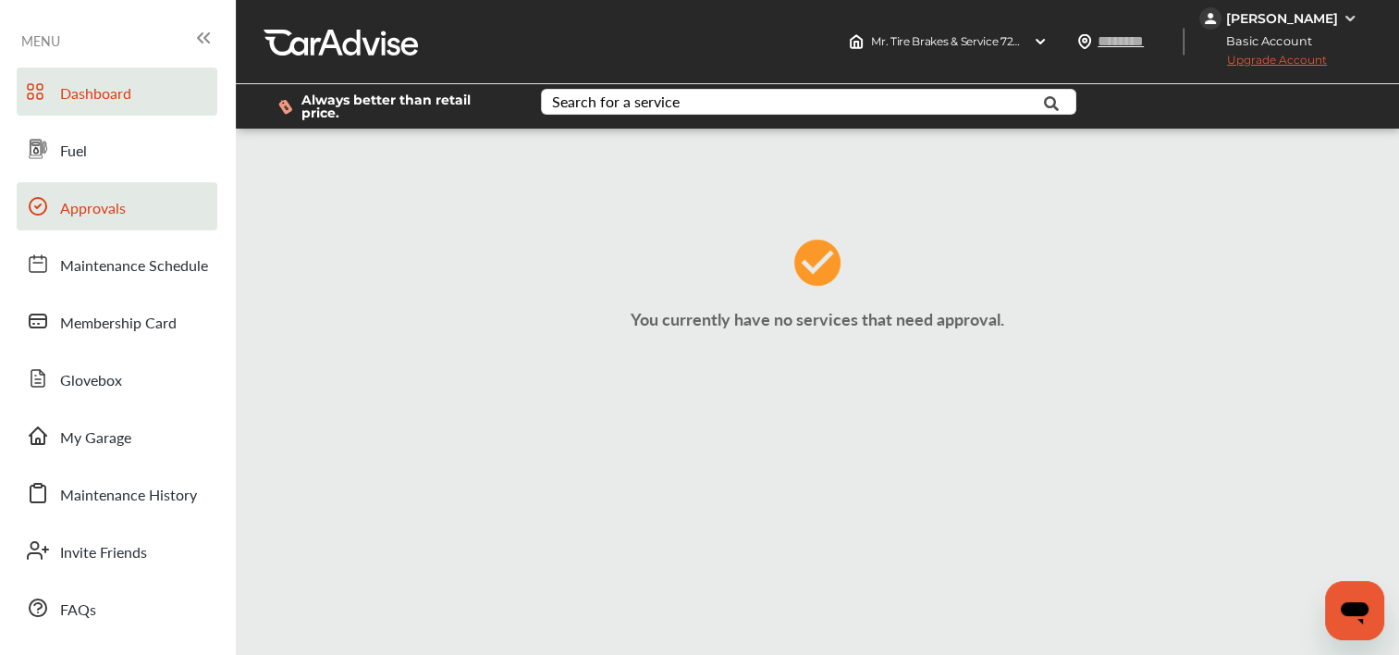
click at [75, 101] on span "Dashboard" at bounding box center [95, 94] width 71 height 24
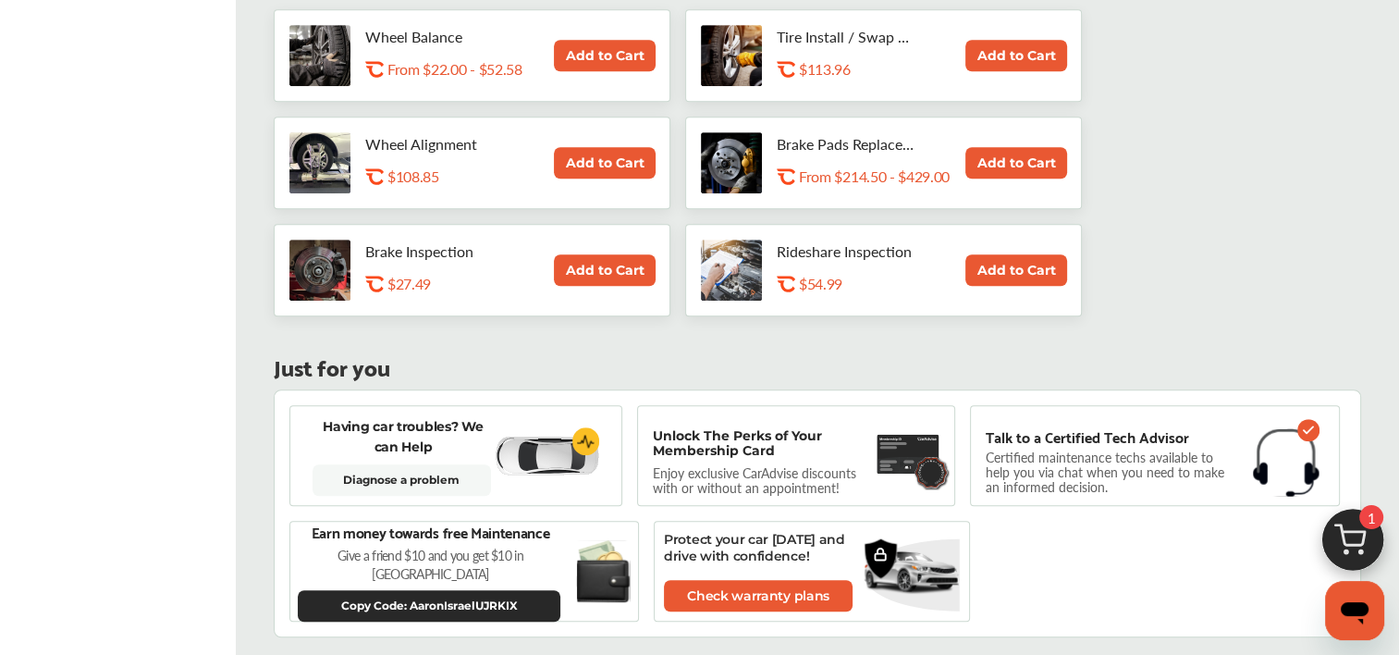
scroll to position [1105, 0]
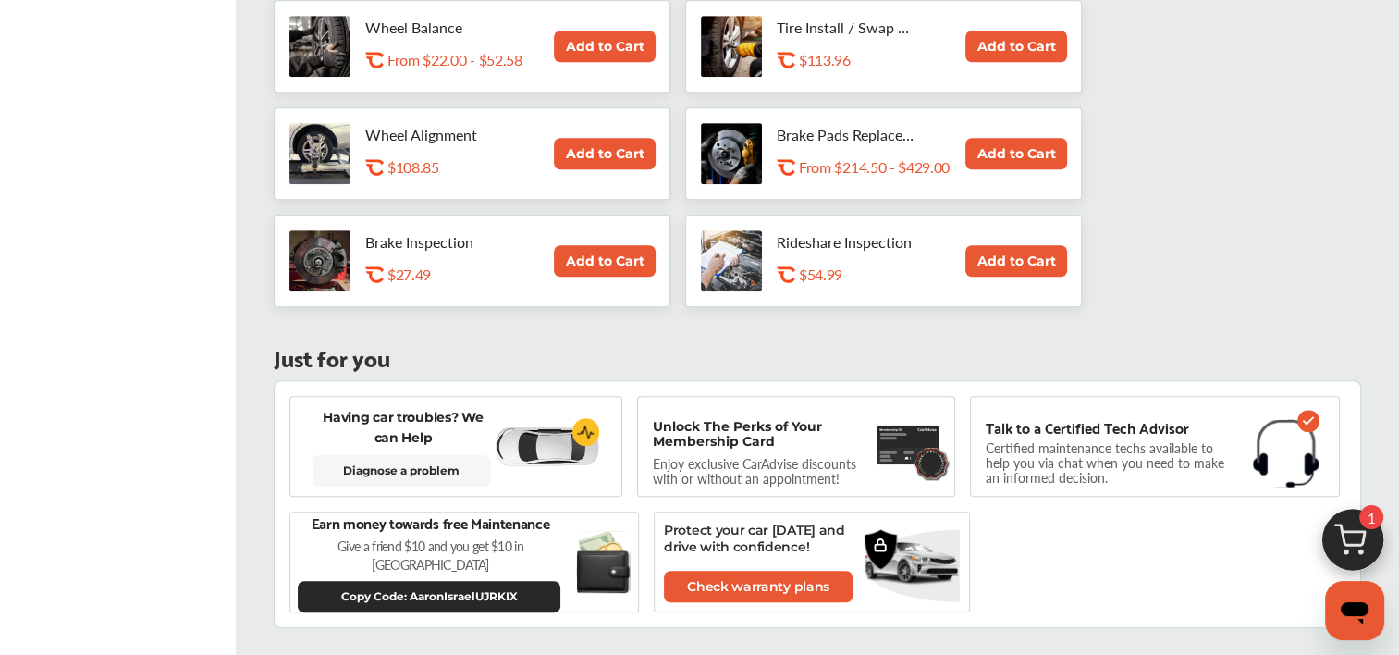
click at [807, 439] on div "Unlock The Perks of Your Membership Card Enjoy exclusive CarAdvise discounts wi…" at bounding box center [761, 446] width 216 height 55
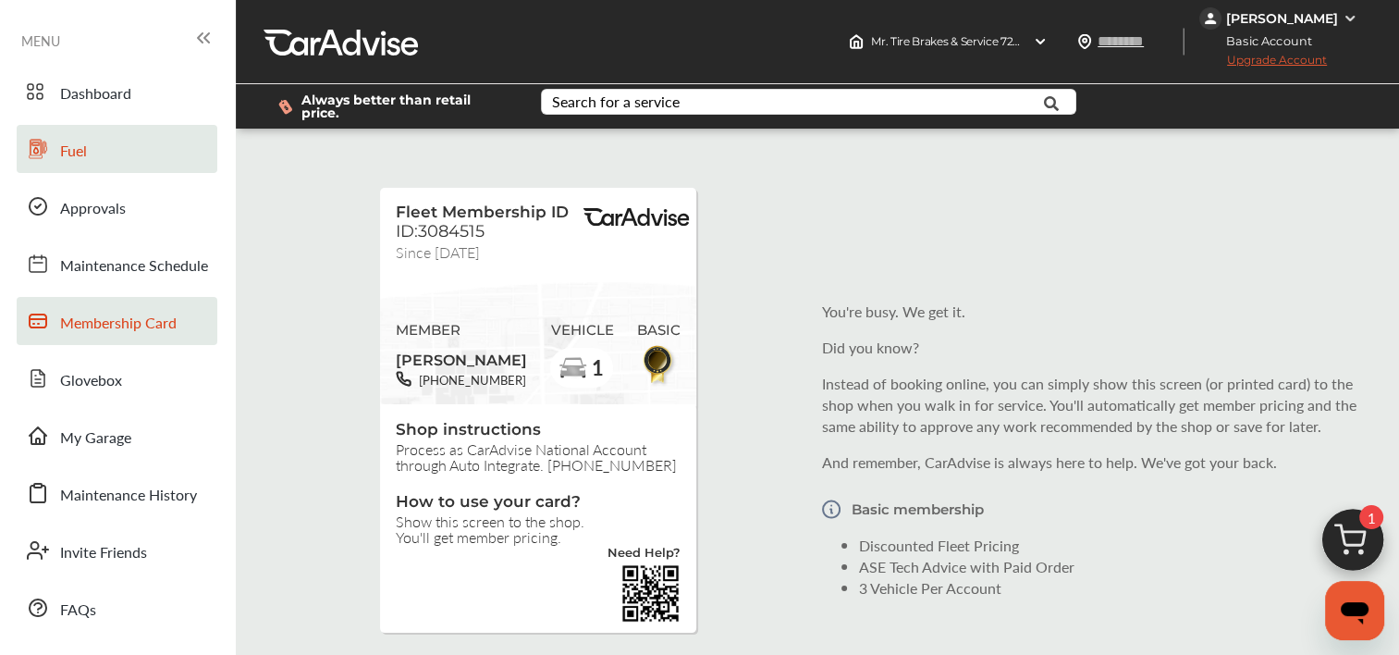
click at [74, 157] on span "Fuel" at bounding box center [73, 152] width 27 height 24
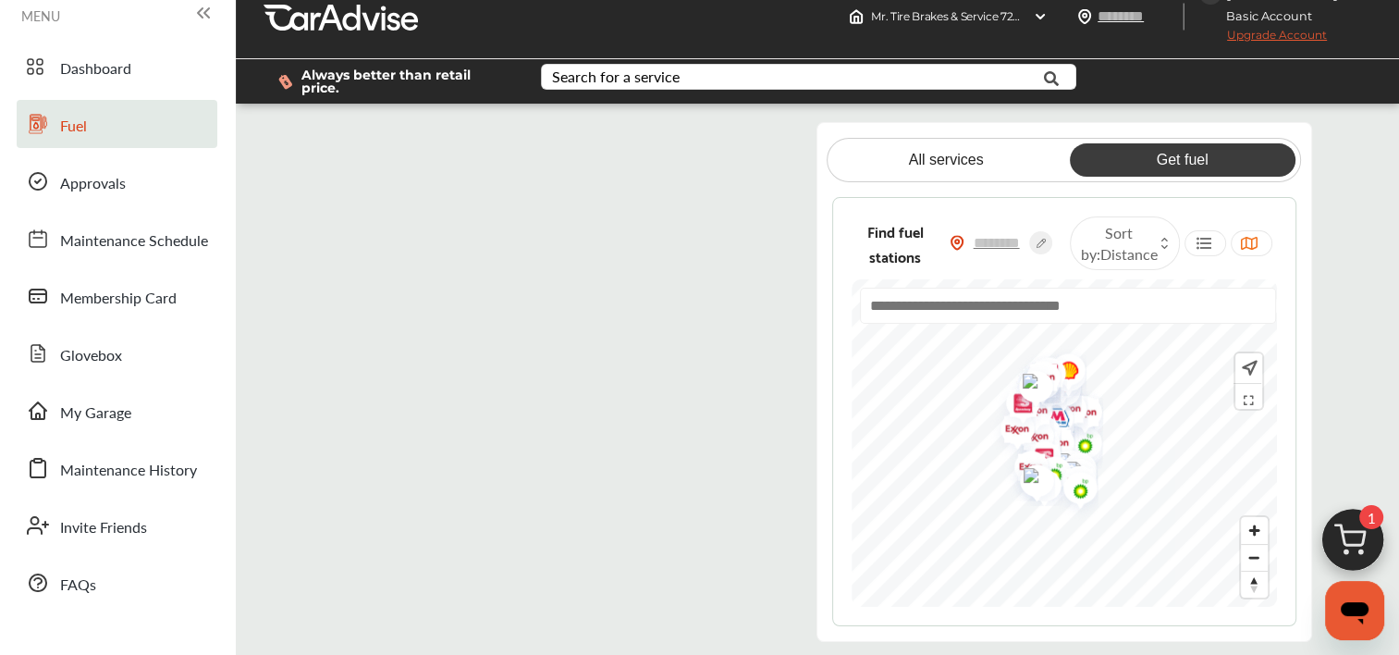
scroll to position [12, 0]
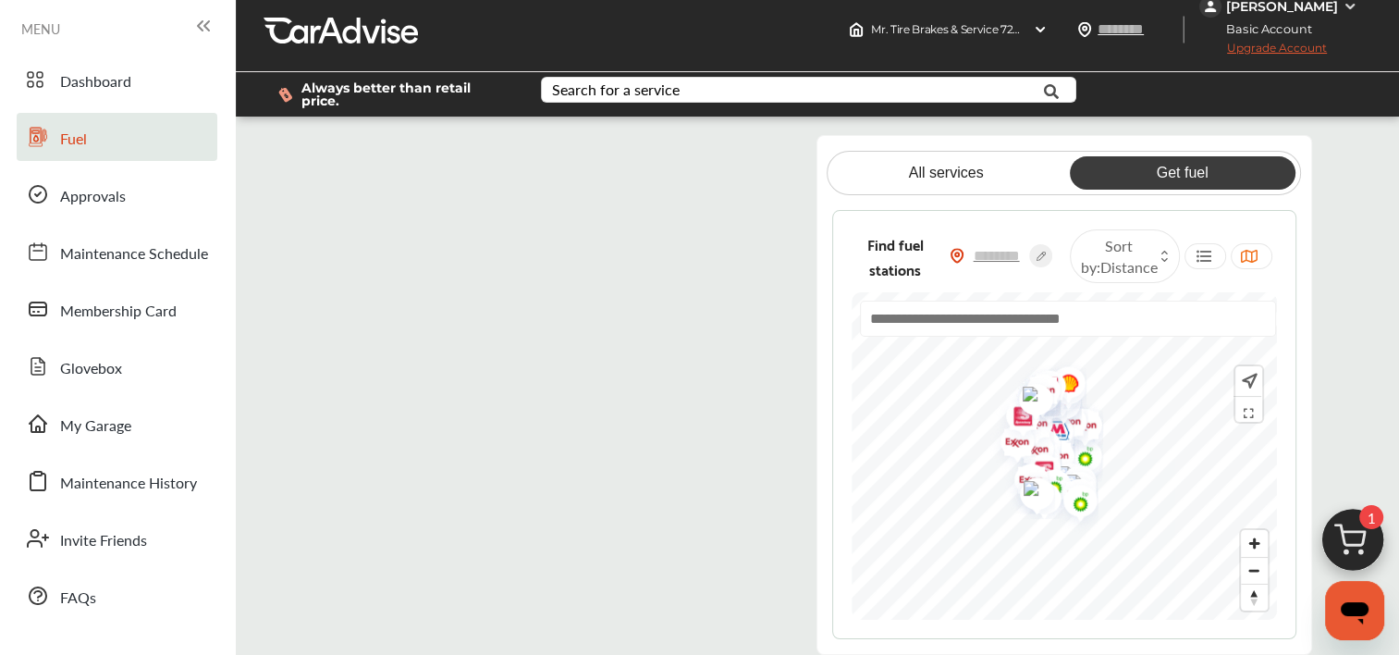
click at [726, 137] on flutter-view at bounding box center [555, 393] width 464 height 517
click at [497, 331] on flutter-view at bounding box center [555, 393] width 464 height 517
click at [347, 144] on flutter-view at bounding box center [555, 393] width 464 height 517
